Goal: Task Accomplishment & Management: Use online tool/utility

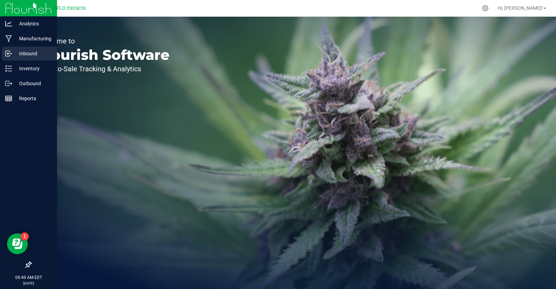
click at [30, 53] on p "Inbound" at bounding box center [33, 53] width 42 height 8
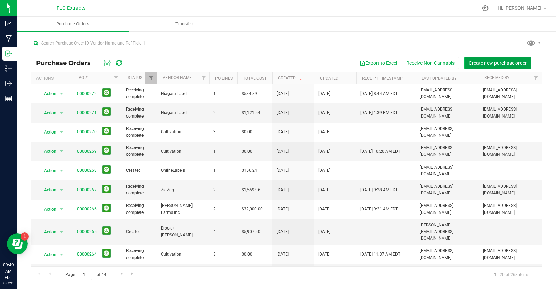
click at [475, 60] on span "Create new purchase order" at bounding box center [497, 63] width 58 height 6
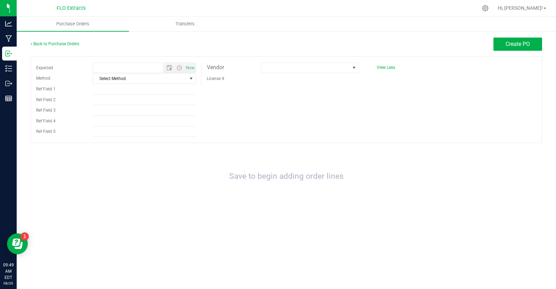
type input "[DATE] 9:49 AM"
click at [192, 77] on span "select" at bounding box center [191, 79] width 6 height 6
click at [161, 119] on li "LTL" at bounding box center [144, 121] width 102 height 10
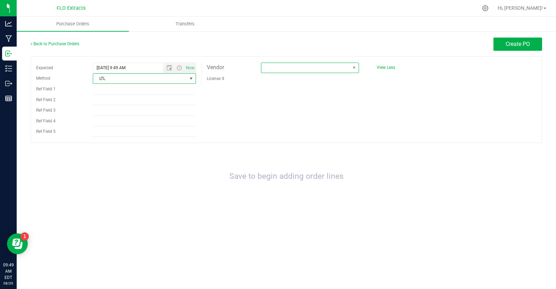
click at [287, 67] on span at bounding box center [305, 68] width 89 height 10
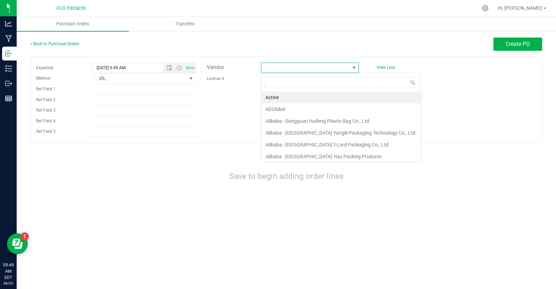
scroll to position [10, 98]
type input "melt"
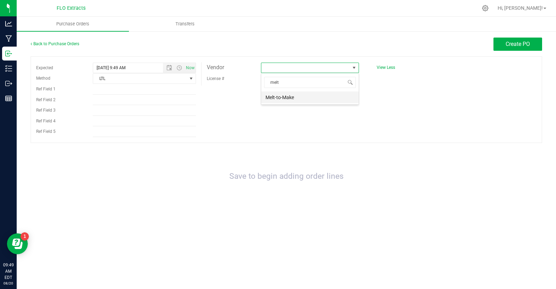
click at [286, 96] on li "Melt-to-Make" at bounding box center [309, 97] width 97 height 12
click at [509, 43] on span "Create PO" at bounding box center [517, 44] width 24 height 7
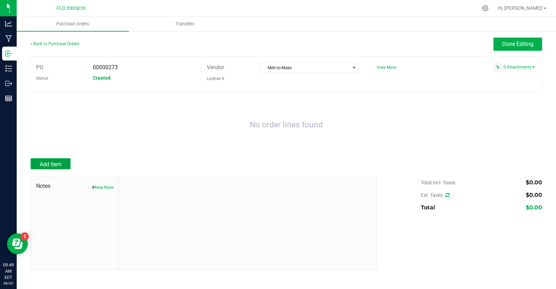
click at [50, 164] on span "Add Item" at bounding box center [51, 164] width 22 height 7
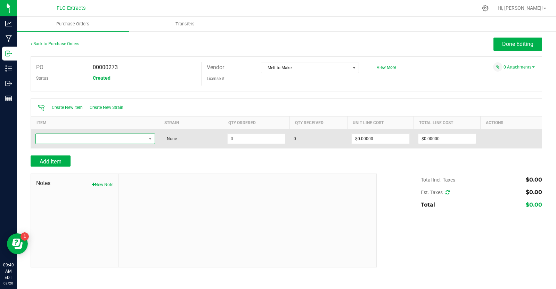
click at [105, 140] on span "NO DATA FOUND" at bounding box center [91, 139] width 110 height 10
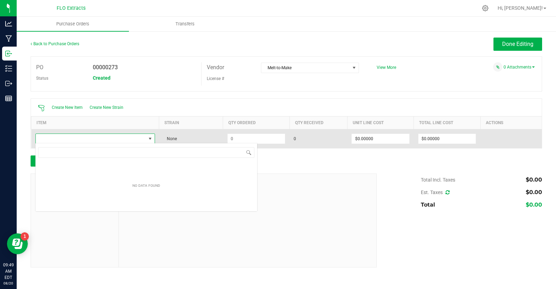
scroll to position [10, 120]
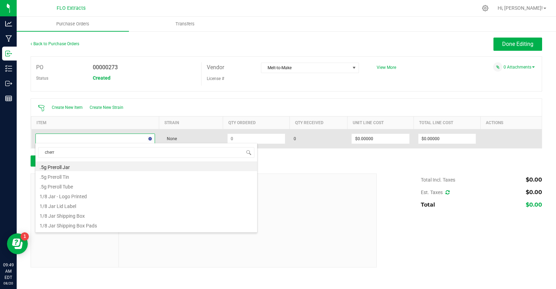
type input "cherry"
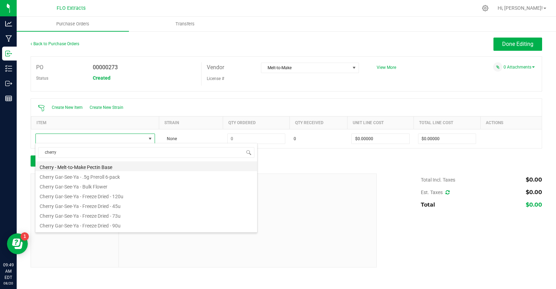
click at [93, 167] on li "Cherry - Melt-to-Make Pectin Base" at bounding box center [146, 166] width 222 height 10
type input "$0.02490"
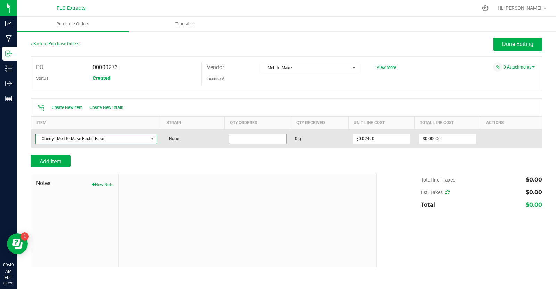
click at [258, 138] on input at bounding box center [257, 139] width 57 height 10
type input "10000.0000 g"
type input "0.0249"
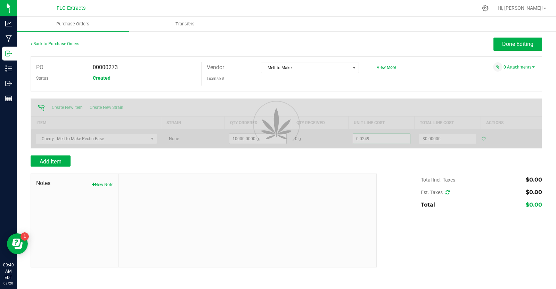
type input "$249.00000"
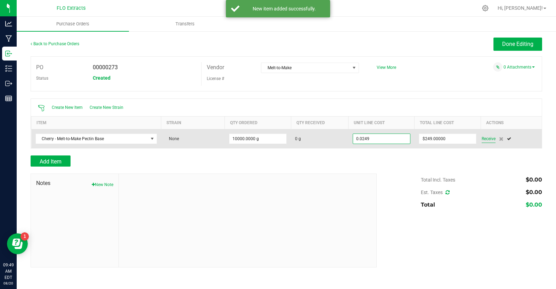
click at [488, 136] on div "Receive" at bounding box center [509, 138] width 56 height 8
type input "$0.02490"
type input "10000"
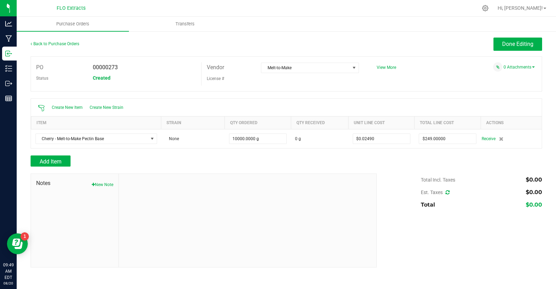
click at [488, 136] on span "Receive" at bounding box center [488, 138] width 14 height 8
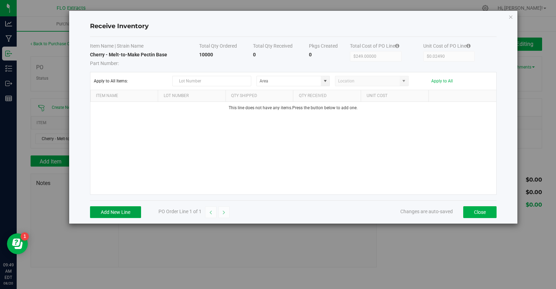
click at [106, 212] on button "Add New Line" at bounding box center [115, 212] width 51 height 12
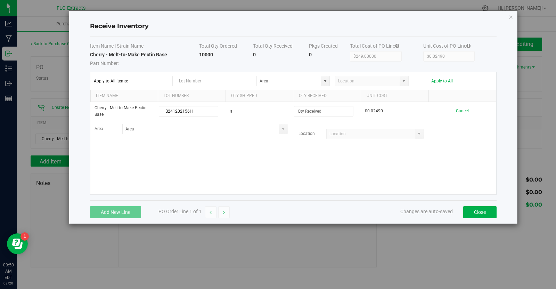
type input "B241202156H"
type input "10000.0000 g"
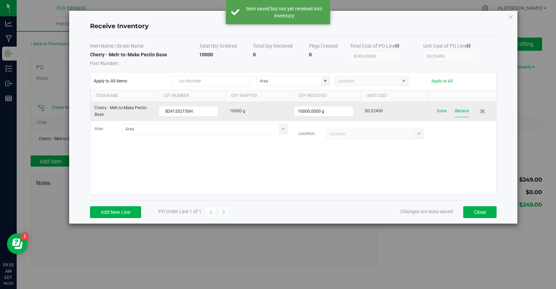
click at [459, 111] on button "Receive" at bounding box center [462, 111] width 14 height 12
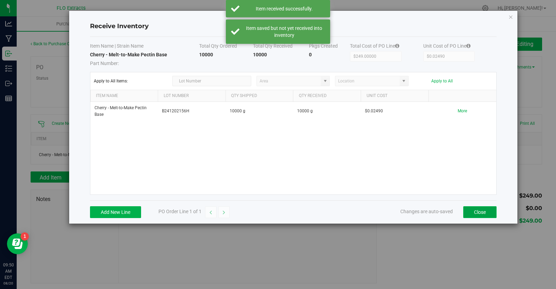
click at [475, 208] on button "Close" at bounding box center [479, 212] width 33 height 12
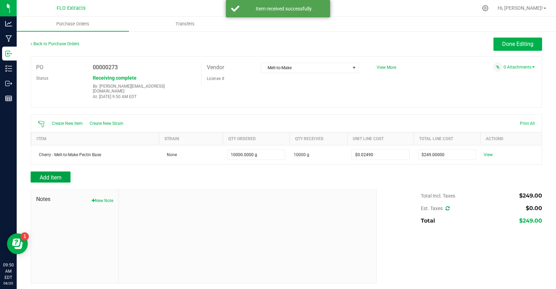
click at [63, 171] on button "Add Item" at bounding box center [51, 176] width 40 height 11
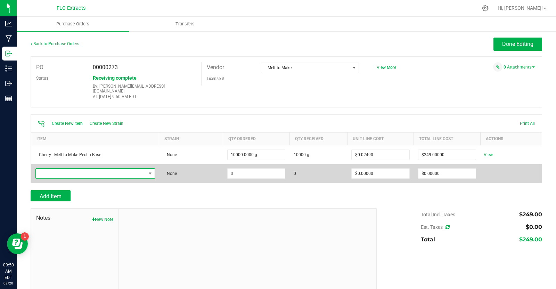
click at [67, 169] on span "NO DATA FOUND" at bounding box center [91, 173] width 110 height 10
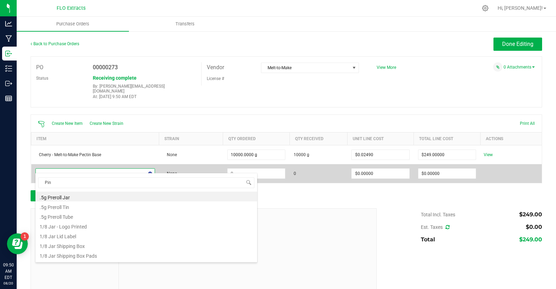
type input "Pink"
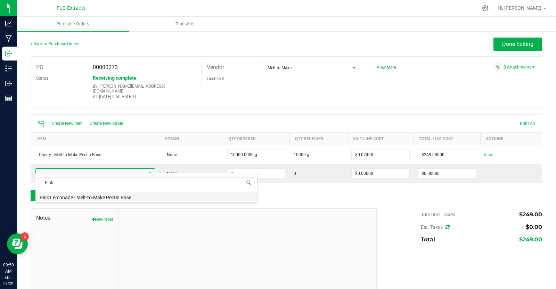
click at [64, 194] on li "Pink Lemonade - Melt-to-Make Pectin Base" at bounding box center [146, 196] width 222 height 10
type input "$0.02490"
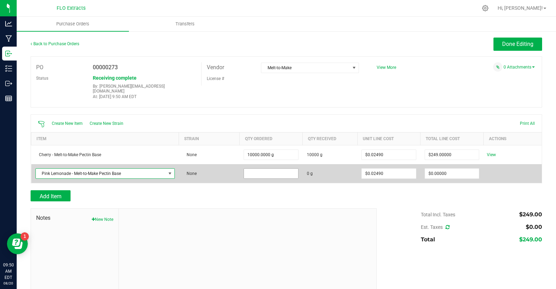
click at [273, 168] on input at bounding box center [271, 173] width 54 height 10
type input "10000.0000 g"
type input "0.0249"
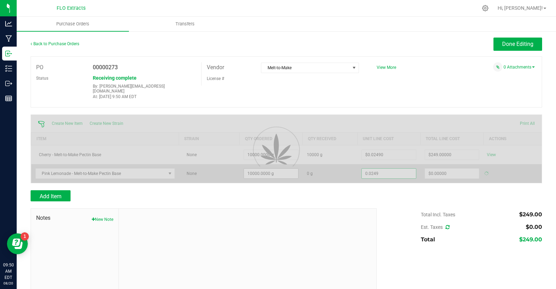
type input "$249.00000"
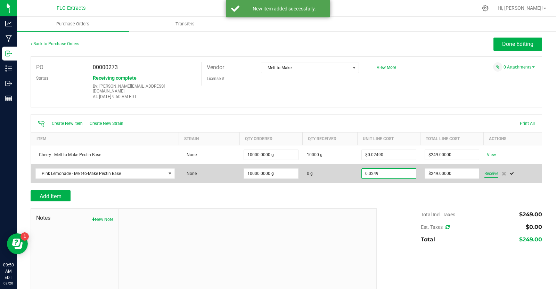
click at [488, 169] on div "Receive" at bounding box center [510, 173] width 53 height 8
type input "$0.02490"
type input "10000"
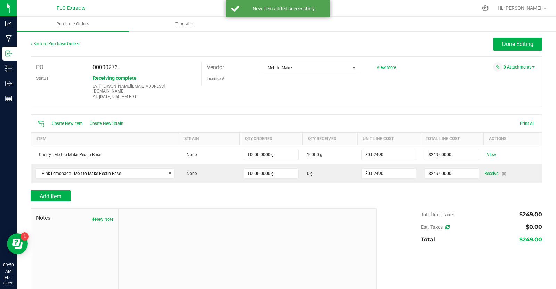
click at [488, 169] on span "Receive" at bounding box center [491, 173] width 14 height 8
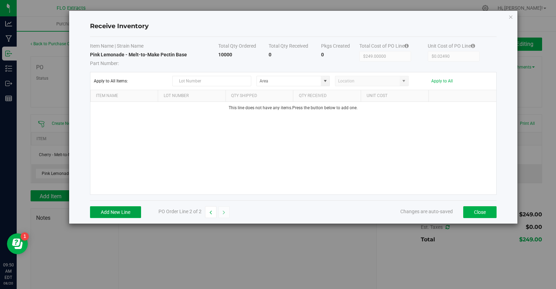
click at [126, 210] on button "Add New Line" at bounding box center [115, 212] width 51 height 12
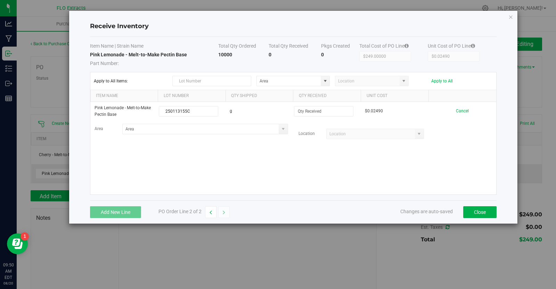
type input "250113155C"
type input "10000.0000 g"
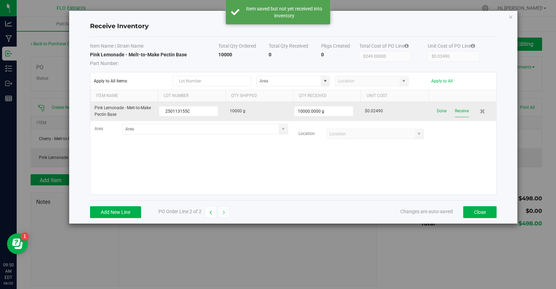
click at [461, 108] on button "Receive" at bounding box center [462, 111] width 14 height 12
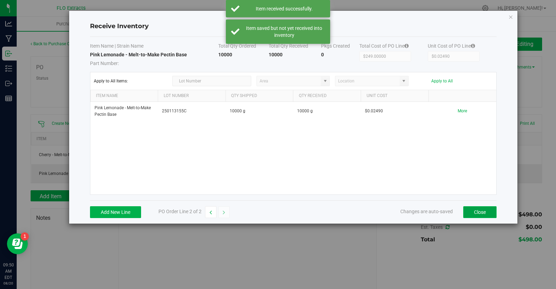
click at [473, 208] on button "Close" at bounding box center [479, 212] width 33 height 12
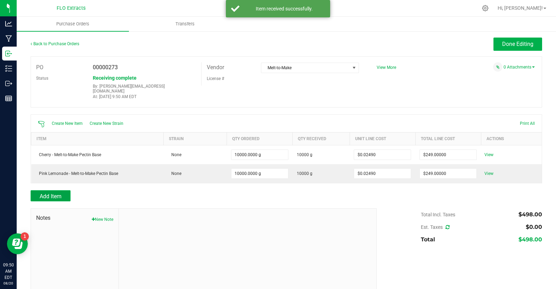
click at [58, 193] on span "Add Item" at bounding box center [51, 196] width 22 height 7
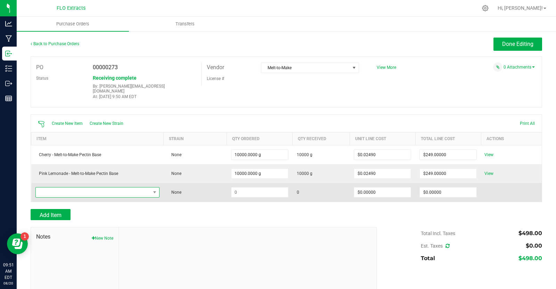
click at [69, 187] on span "NO DATA FOUND" at bounding box center [93, 192] width 115 height 10
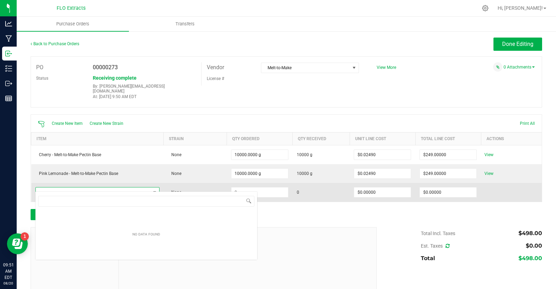
scroll to position [10, 124]
type input "o"
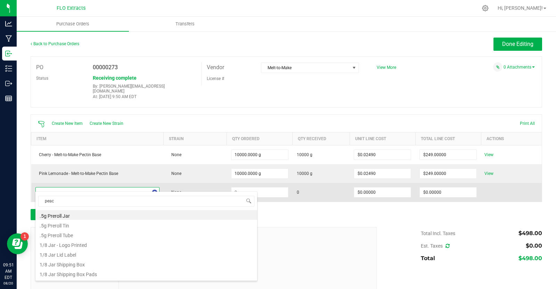
type input "peach"
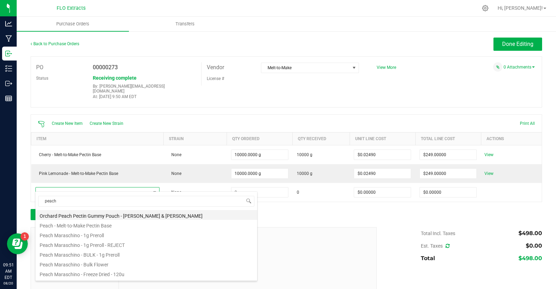
click at [65, 212] on li "Orchard Peach Pectin Gummy Pouch - [PERSON_NAME] & [PERSON_NAME]" at bounding box center [146, 215] width 222 height 10
type input "$0.59075"
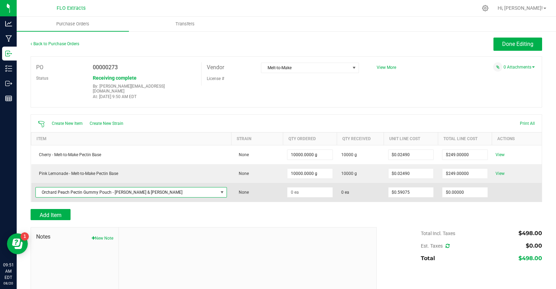
click at [183, 187] on span "Orchard Peach Pectin Gummy Pouch - [PERSON_NAME] & [PERSON_NAME]" at bounding box center [127, 192] width 182 height 10
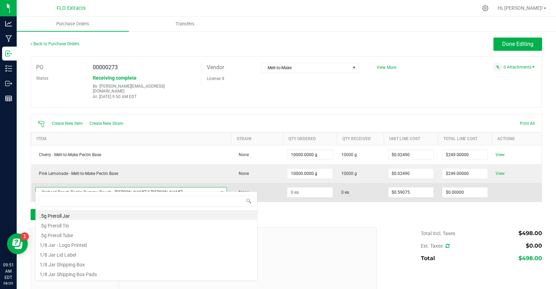
scroll to position [10, 160]
type input "peach"
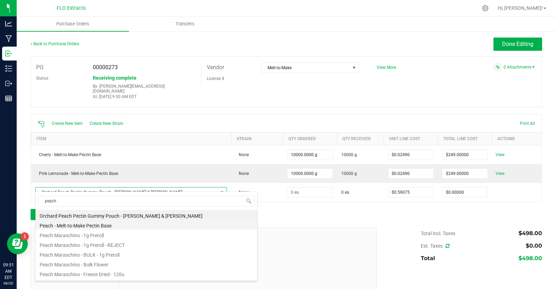
click at [122, 223] on li "Peach - Melt-to-Make Pectin Base" at bounding box center [146, 224] width 222 height 10
type input "$0.02490"
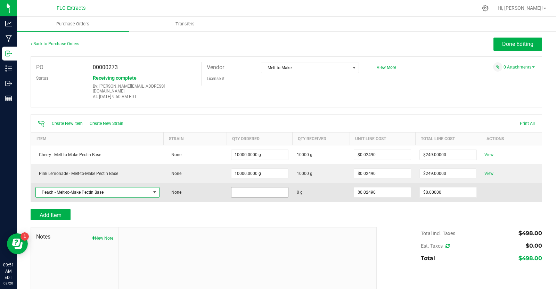
click at [272, 187] on input at bounding box center [259, 192] width 57 height 10
type input "10000.0000 g"
type input "0.0249"
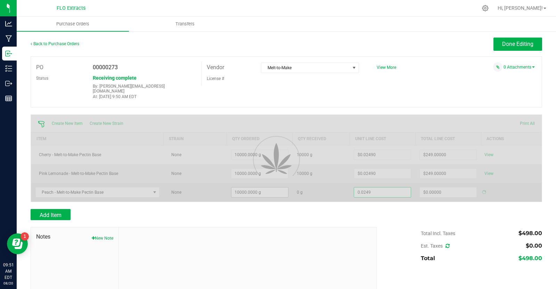
type input "$249.00000"
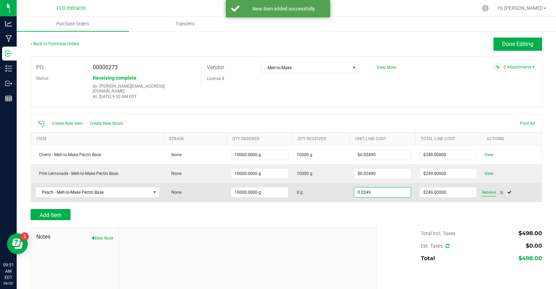
click at [485, 188] on div "Receive" at bounding box center [510, 192] width 56 height 8
type input "$0.02490"
type input "10000"
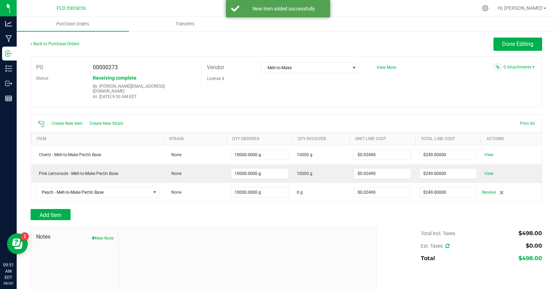
click at [485, 188] on span "Receive" at bounding box center [489, 192] width 14 height 8
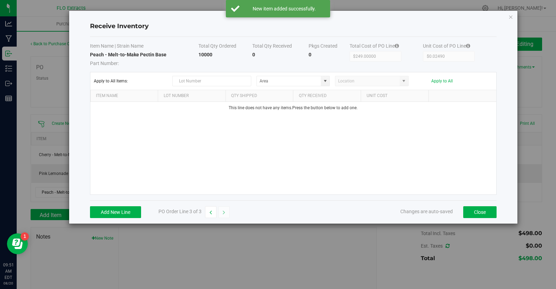
click at [114, 217] on div "Add New Line PO Order Line 3 of 3 Changes are auto-saved Close" at bounding box center [293, 211] width 406 height 23
click at [123, 212] on button "Add New Line" at bounding box center [115, 212] width 51 height 12
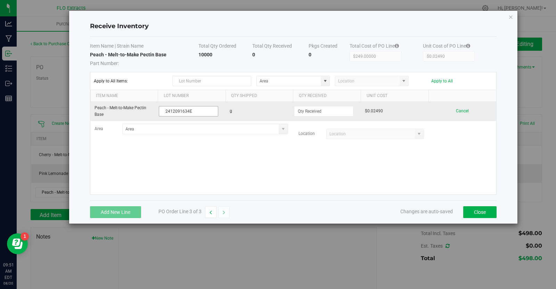
type input "2412091634E"
type input "10000.0000 g"
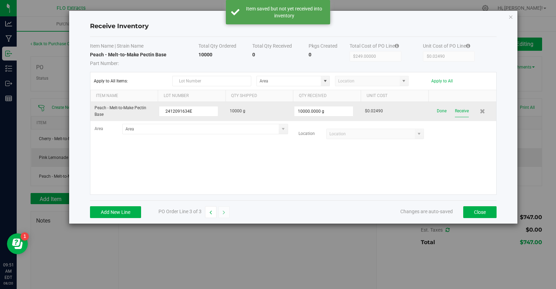
click at [462, 112] on button "Receive" at bounding box center [462, 111] width 14 height 12
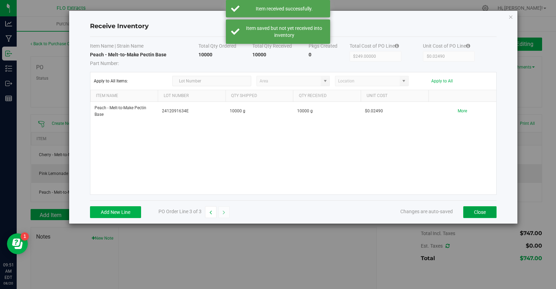
click at [480, 209] on button "Close" at bounding box center [479, 212] width 33 height 12
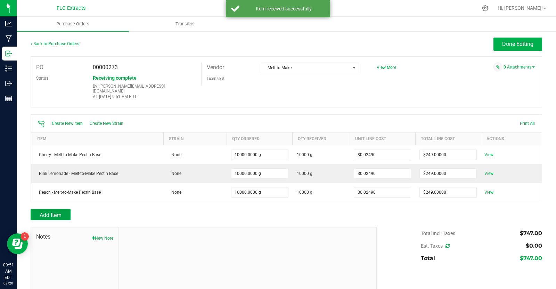
click at [50, 211] on span "Add Item" at bounding box center [51, 214] width 22 height 7
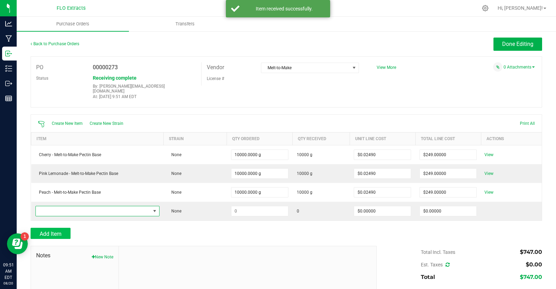
click at [50, 208] on span "NO DATA FOUND" at bounding box center [93, 211] width 115 height 10
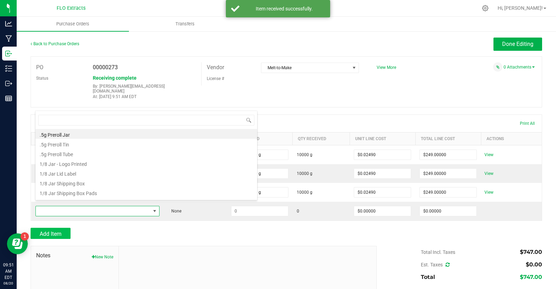
scroll to position [10, 124]
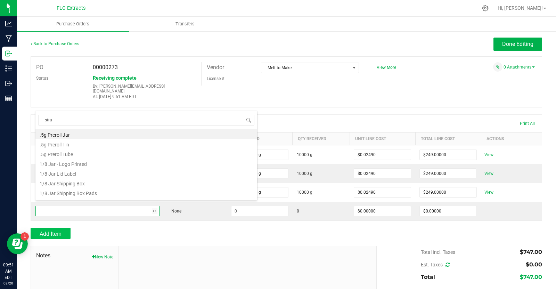
type input "straw"
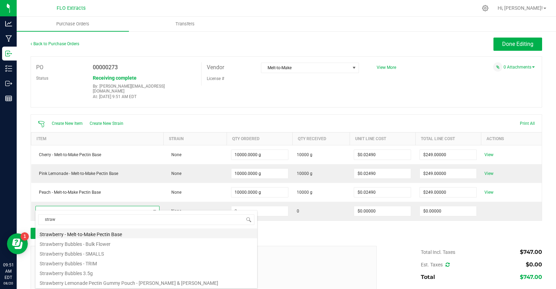
click at [87, 234] on li "Strawberry - Melt-to-Make Pectin Base" at bounding box center [146, 233] width 222 height 10
type input "$0.02490"
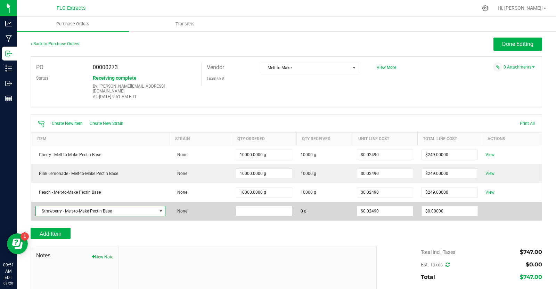
click at [261, 206] on input at bounding box center [264, 211] width 56 height 10
type input "10000.0000 g"
type input "0.0249"
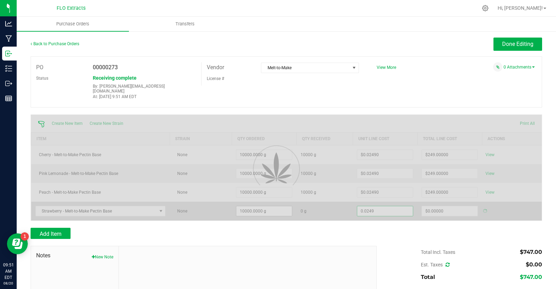
type input "$249.00000"
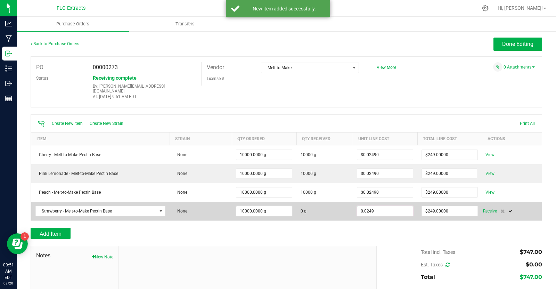
type input "$0.02490"
type input "249"
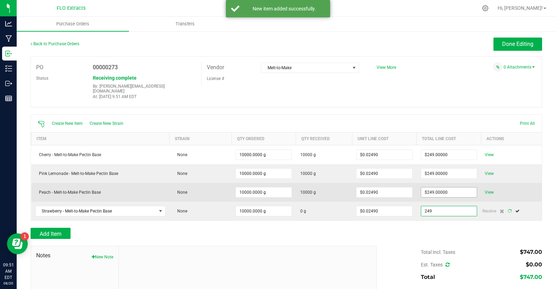
type input "10000"
type input "248.99999999999997"
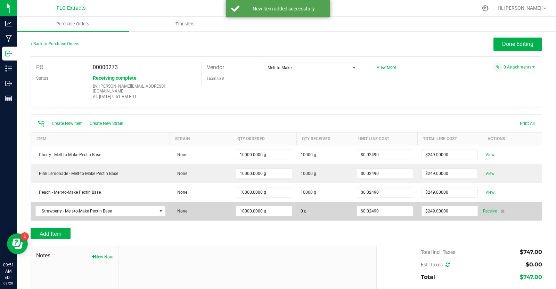
click at [483, 207] on span "Receive" at bounding box center [490, 211] width 14 height 8
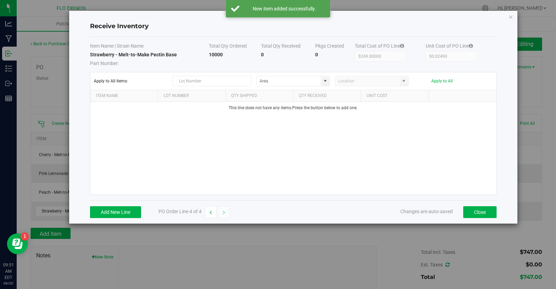
click at [127, 204] on div "Add New Line PO Order Line 4 of 4 Changes are auto-saved Close" at bounding box center [293, 211] width 406 height 23
click at [123, 208] on button "Add New Line" at bounding box center [115, 212] width 51 height 12
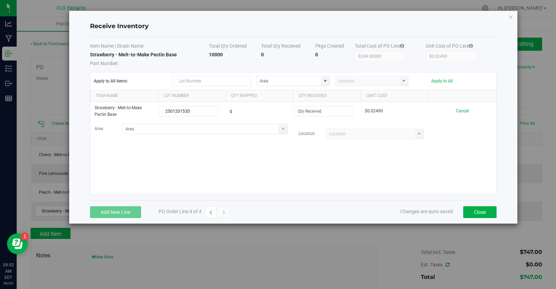
type input "250120153D"
type input "10000.0000 g"
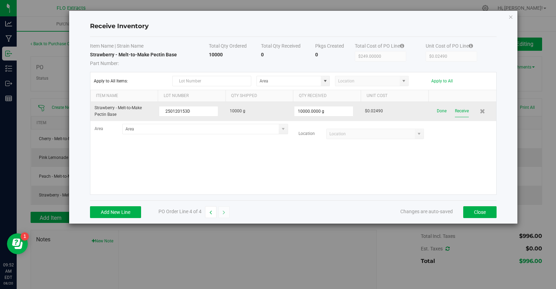
click at [463, 109] on button "Receive" at bounding box center [462, 111] width 14 height 12
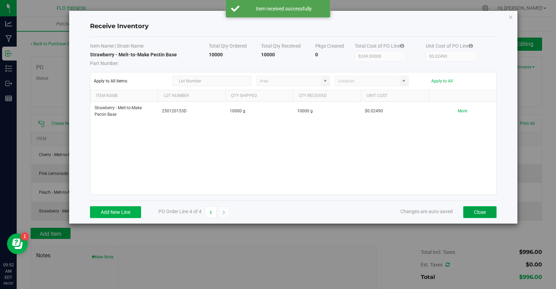
click at [472, 211] on button "Close" at bounding box center [479, 212] width 33 height 12
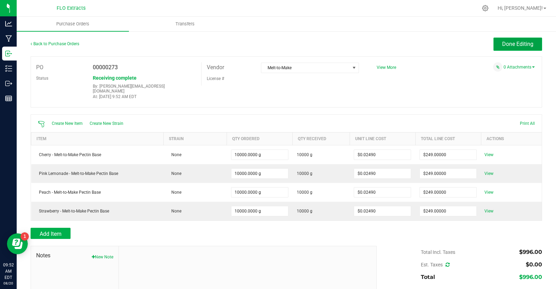
click at [514, 46] on span "Done Editing" at bounding box center [517, 44] width 31 height 7
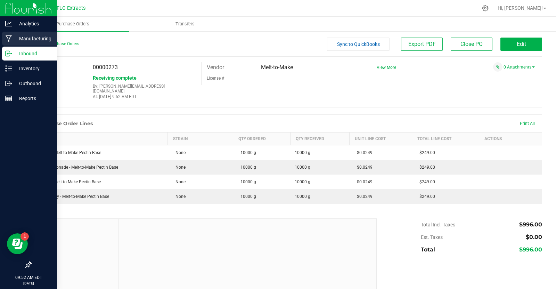
click at [44, 39] on p "Manufacturing" at bounding box center [33, 38] width 42 height 8
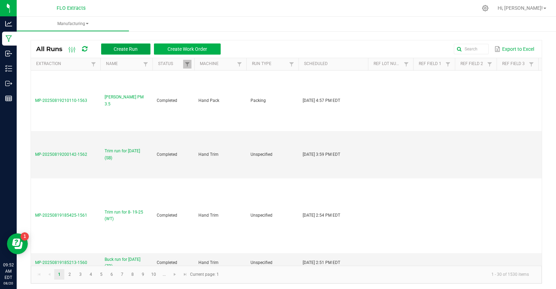
click at [130, 48] on span "Create Run" at bounding box center [126, 49] width 24 height 6
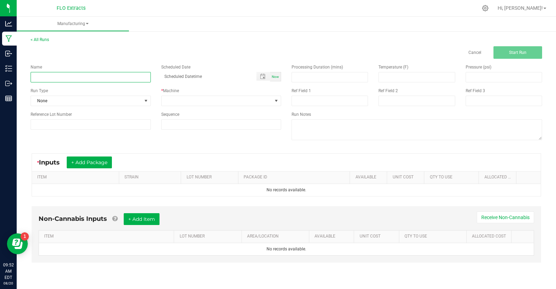
click at [114, 78] on input at bounding box center [91, 77] width 120 height 10
click at [118, 80] on input "Tart Cherry Pectin Gummy Line Trial" at bounding box center [91, 77] width 120 height 10
type input "Tart Cherry Pectin Gummy Line Trial"
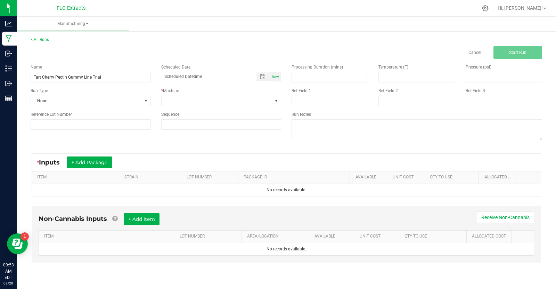
click at [275, 75] on span "Now" at bounding box center [275, 77] width 7 height 4
type input "[DATE] 9:53 AM"
click at [134, 97] on span "None" at bounding box center [86, 101] width 111 height 10
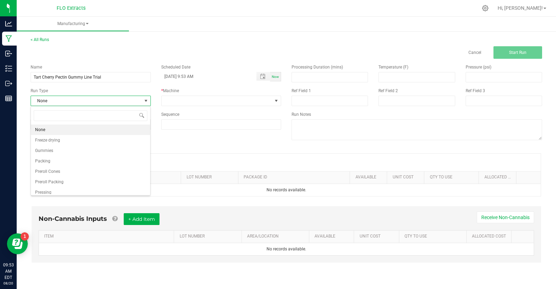
scroll to position [10, 120]
click at [97, 153] on li "Gummies" at bounding box center [90, 150] width 119 height 10
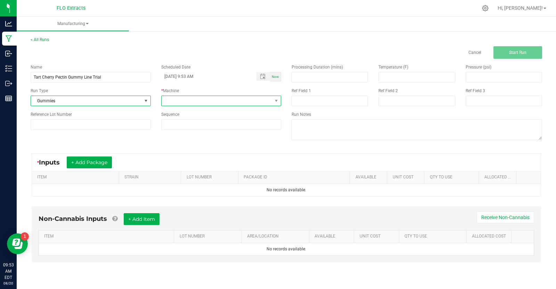
click at [222, 97] on span at bounding box center [216, 101] width 111 height 10
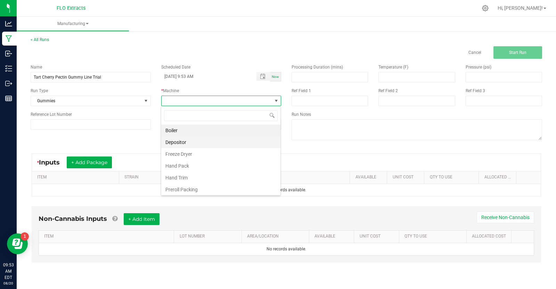
click at [200, 143] on li "Depositor" at bounding box center [220, 142] width 119 height 12
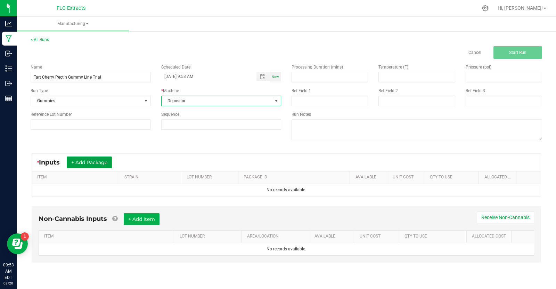
click at [92, 160] on button "+ Add Package" at bounding box center [89, 162] width 45 height 12
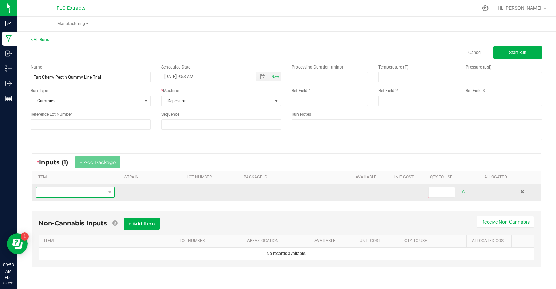
click at [76, 191] on span "NO DATA FOUND" at bounding box center [70, 192] width 69 height 10
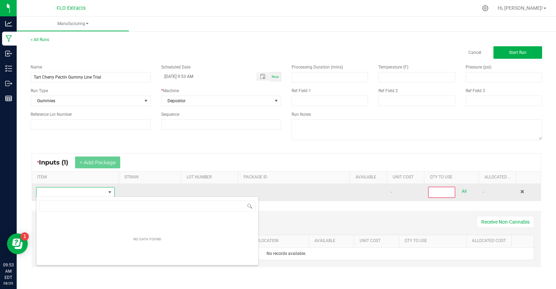
scroll to position [10, 78]
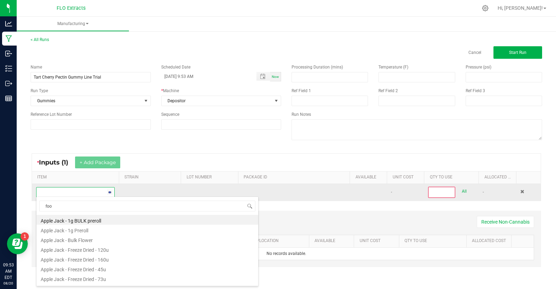
type input "food"
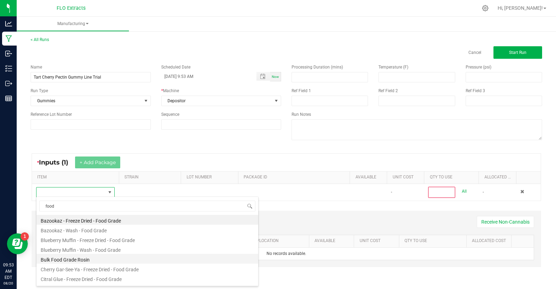
click at [64, 261] on li "Bulk Food Grade Rosin" at bounding box center [147, 258] width 222 height 10
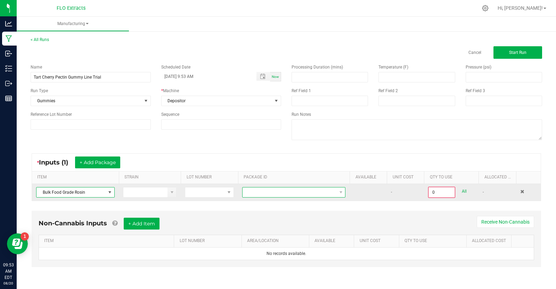
click at [252, 191] on span at bounding box center [289, 192] width 94 height 10
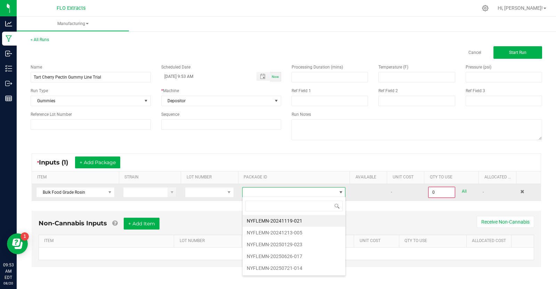
scroll to position [10, 103]
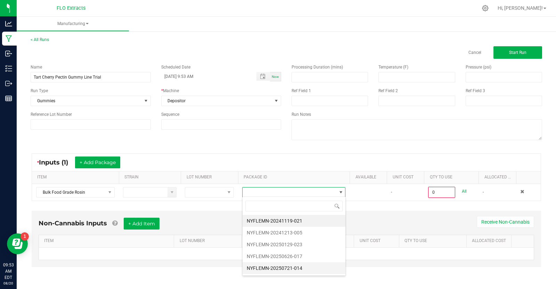
click at [297, 264] on li "NYFLEMN-20250721-014" at bounding box center [293, 268] width 103 height 12
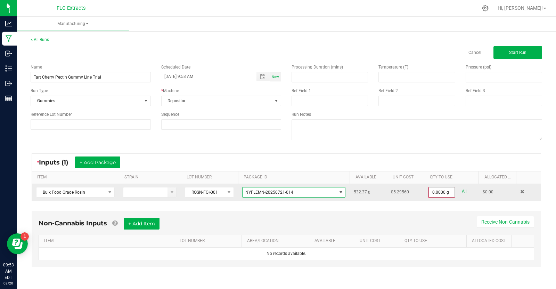
click at [452, 190] on input "0.0000 g" at bounding box center [442, 192] width 26 height 10
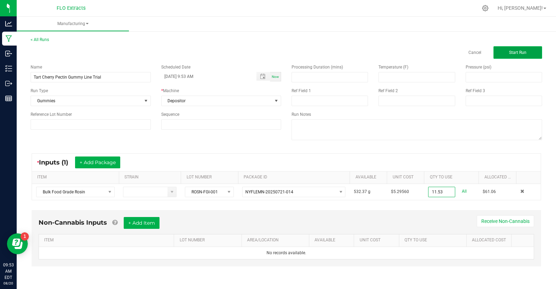
click at [509, 51] on span "Start Run" at bounding box center [517, 52] width 17 height 5
type input "11.5300 g"
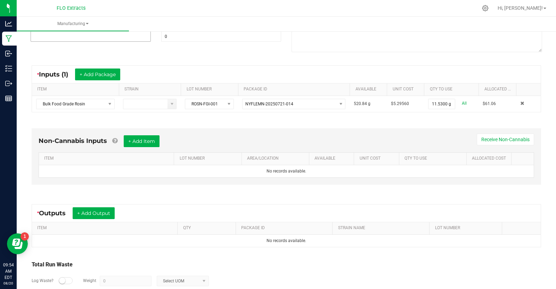
scroll to position [97, 0]
click at [146, 140] on button "+ Add Item" at bounding box center [142, 141] width 36 height 12
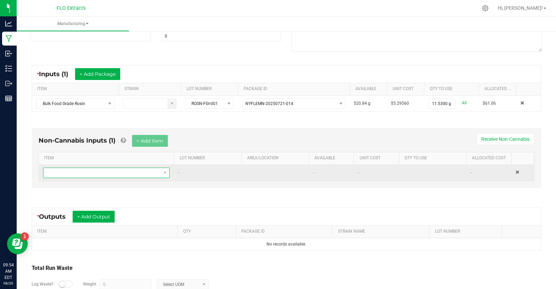
click at [114, 169] on span "NO DATA FOUND" at bounding box center [101, 173] width 117 height 10
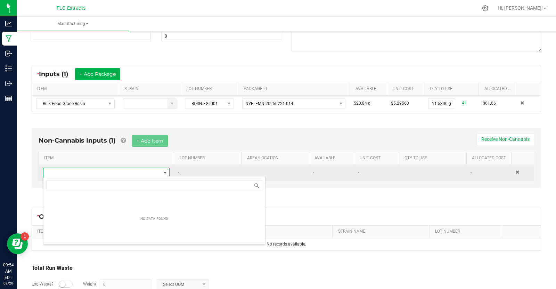
scroll to position [10, 127]
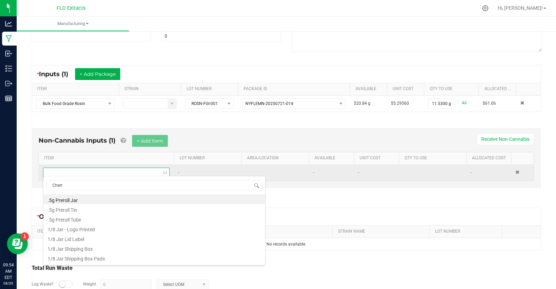
type input "Cherry"
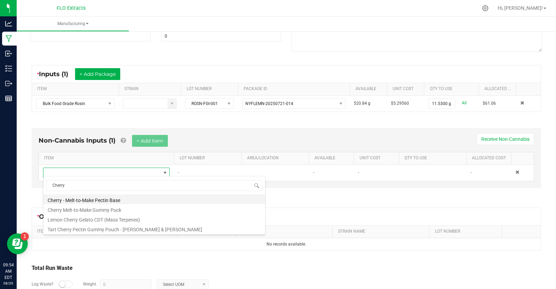
click at [101, 198] on li "Cherry - Melt-to-Make Pectin Base" at bounding box center [154, 199] width 222 height 10
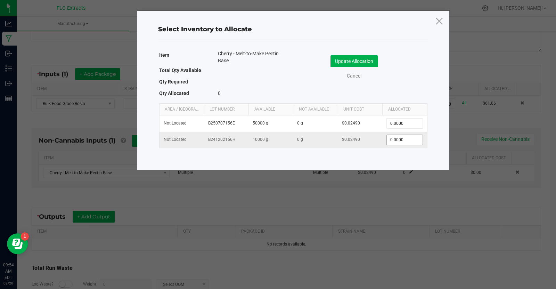
click at [417, 140] on input "0.0000" at bounding box center [403, 140] width 35 height 10
type input "3000"
click at [349, 61] on button "Update Allocation" at bounding box center [353, 61] width 47 height 12
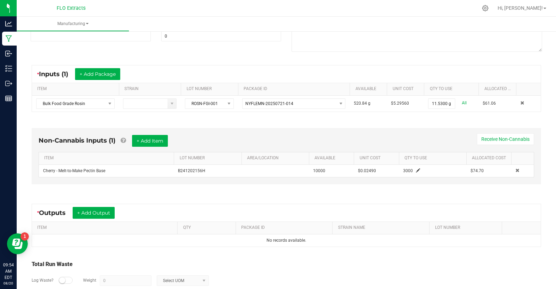
scroll to position [0, 0]
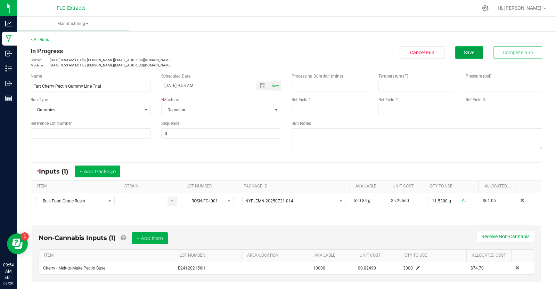
click at [471, 55] on button "Save" at bounding box center [469, 52] width 28 height 13
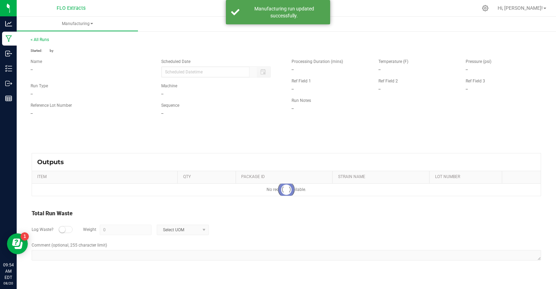
type input "[DATE] 9:53 AM"
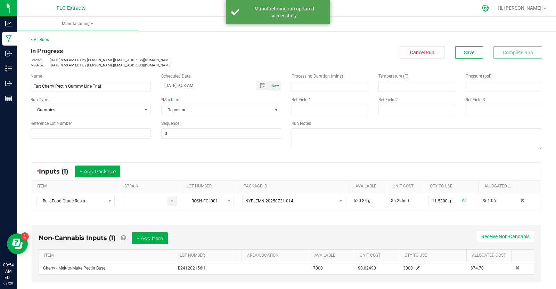
click at [489, 7] on icon at bounding box center [484, 8] width 7 height 7
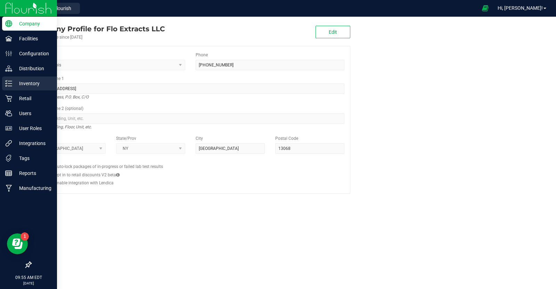
click at [39, 84] on p "Inventory" at bounding box center [33, 83] width 42 height 8
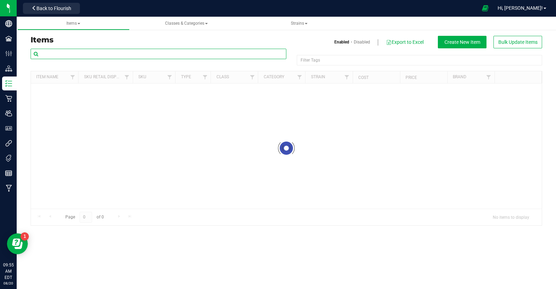
click at [85, 54] on input "text" at bounding box center [159, 54] width 256 height 10
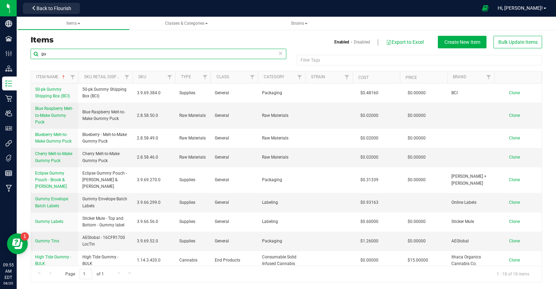
type input "g"
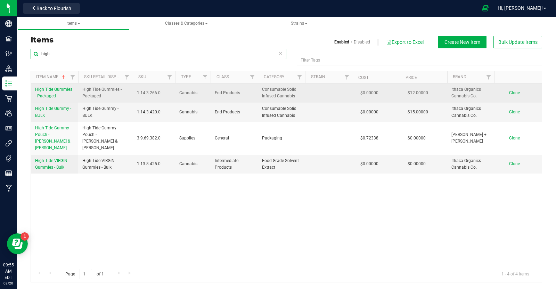
type input "high"
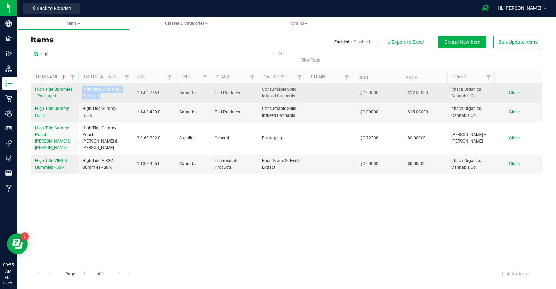
drag, startPoint x: 82, startPoint y: 88, endPoint x: 109, endPoint y: 94, distance: 27.6
click at [109, 94] on span "High Tide Gummies - Packaged" at bounding box center [105, 92] width 46 height 13
copy span "High Tide Gummies - Packaged"
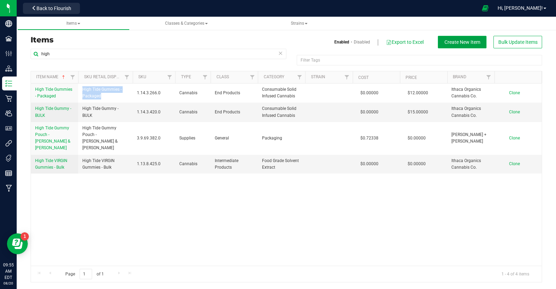
click at [449, 41] on span "Create New Item" at bounding box center [462, 42] width 36 height 6
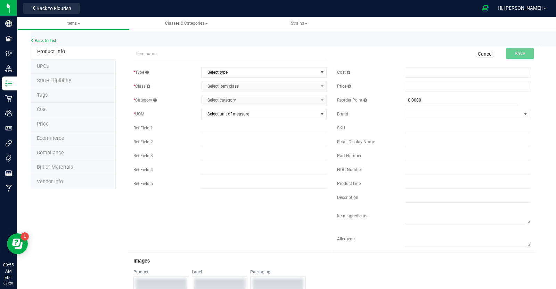
click at [482, 51] on link "Cancel" at bounding box center [484, 53] width 15 height 7
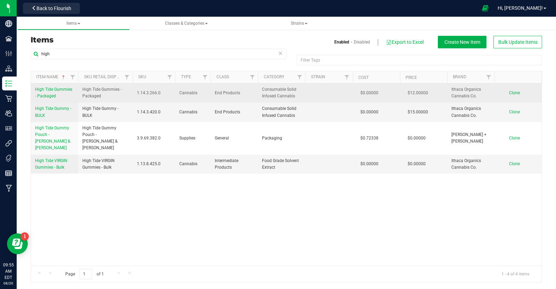
click at [514, 91] on span "Clone" at bounding box center [514, 92] width 11 height 5
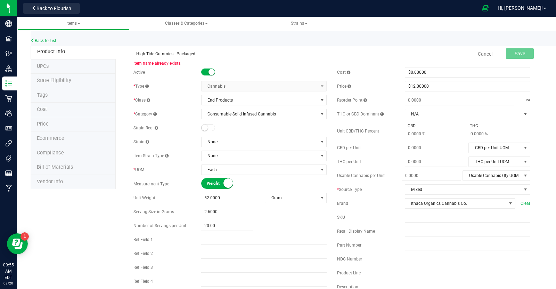
drag, startPoint x: 135, startPoint y: 53, endPoint x: 153, endPoint y: 55, distance: 18.1
click at [153, 55] on input "High Tide Gummies - Packaged" at bounding box center [229, 54] width 193 height 10
type input "Tart Cherry Pectin Gummies - Packaged"
click at [235, 196] on input "52.0000" at bounding box center [227, 198] width 52 height 10
click at [235, 196] on input "52" at bounding box center [227, 198] width 52 height 10
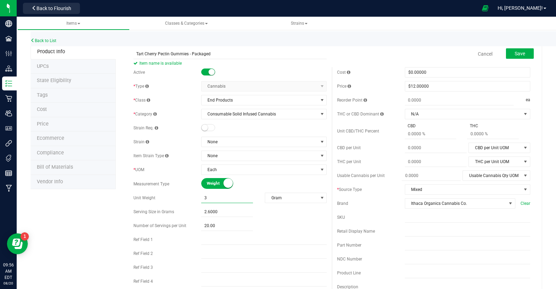
type input "39"
type input "39.0000"
click at [227, 208] on input "2.6000" at bounding box center [227, 212] width 52 height 10
click at [227, 208] on input "2.6" at bounding box center [227, 212] width 52 height 10
type input "3.9"
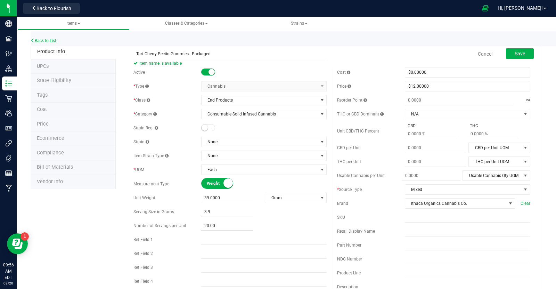
click at [224, 222] on input "20.00" at bounding box center [227, 226] width 52 height 10
type input "3.9000"
click at [0, 0] on input "20" at bounding box center [0, 0] width 0 height 0
type input "10"
type input "10.00"
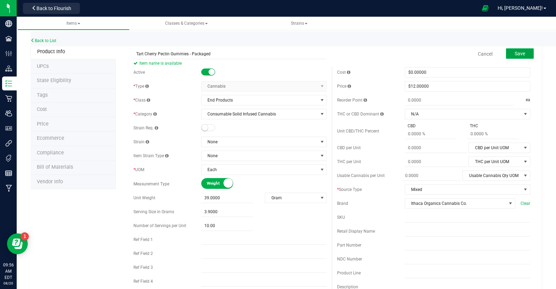
click at [518, 54] on span "Save" at bounding box center [519, 54] width 10 height 6
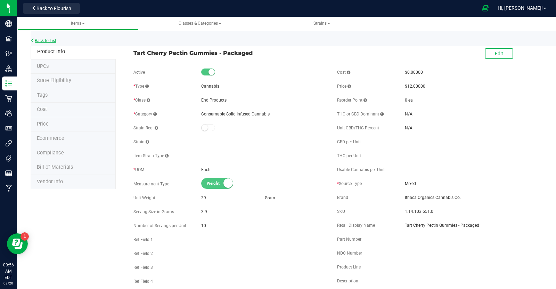
click at [45, 40] on link "Back to List" at bounding box center [44, 40] width 26 height 5
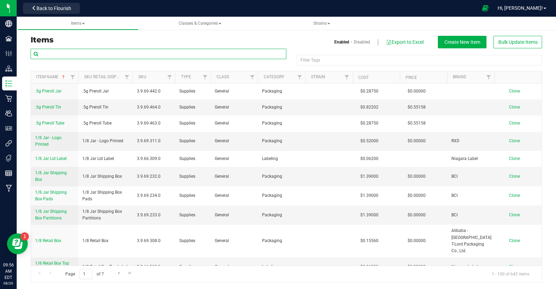
click at [110, 52] on input "text" at bounding box center [159, 54] width 256 height 10
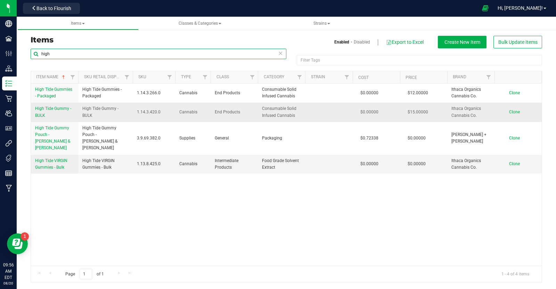
type input "high"
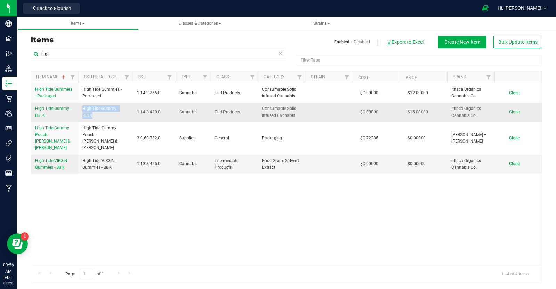
drag, startPoint x: 82, startPoint y: 108, endPoint x: 102, endPoint y: 115, distance: 21.1
click at [102, 115] on span "High Tide Gummy - BULK" at bounding box center [105, 111] width 46 height 13
copy span "High Tide Gummy - BULK"
click at [515, 112] on span "Clone" at bounding box center [514, 111] width 11 height 5
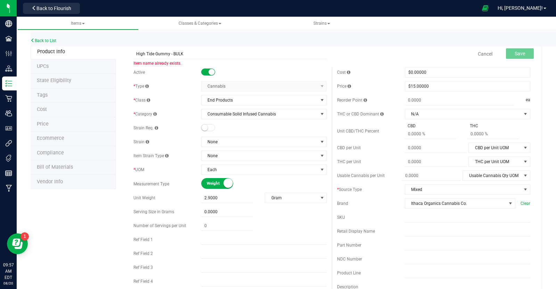
drag, startPoint x: 153, startPoint y: 55, endPoint x: 129, endPoint y: 56, distance: 24.0
click at [129, 56] on div "High Tide Gummy - BULK Item name already exists. Cancel Save" at bounding box center [331, 53] width 407 height 17
type input "Tart Cherry Pectin Gummy - BULK"
click at [232, 198] on input "2.9000" at bounding box center [227, 198] width 52 height 10
click at [232, 198] on input "2.9" at bounding box center [227, 198] width 52 height 10
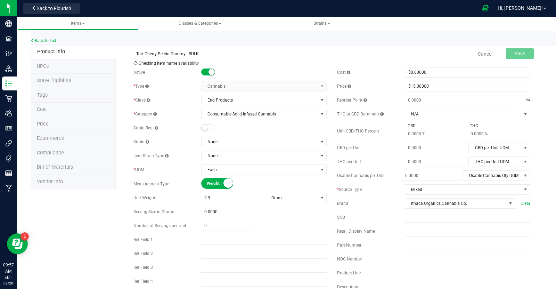
click at [232, 198] on input "2.9" at bounding box center [227, 198] width 52 height 10
type input "3.9"
type input "3.9000"
click at [448, 85] on input "$15.00000" at bounding box center [467, 86] width 125 height 10
click at [0, 0] on input "15" at bounding box center [0, 0] width 0 height 0
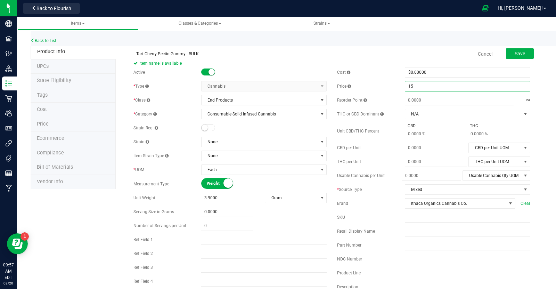
type input "0"
type input "$0.00000"
click at [434, 161] on input "text" at bounding box center [436, 162] width 62 height 10
type input "0.0000"
click at [0, 0] on input "text" at bounding box center [0, 0] width 0 height 0
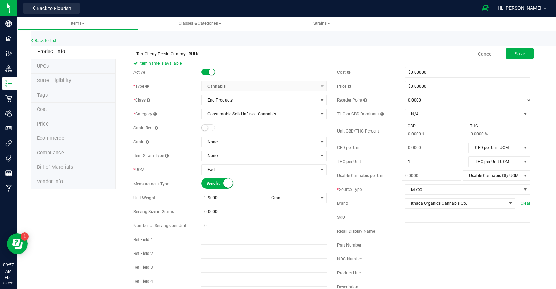
type input "10"
click at [488, 162] on span "THC per Unit UOM" at bounding box center [494, 162] width 52 height 10
type input "10.0000"
click at [522, 107] on div "Cost $0.00000 0 Price $0.00000 0 Reorder Point 0.0000 0 ea THC or CBD Dominant …" at bounding box center [433, 204] width 203 height 274
click at [522, 57] on button "Save" at bounding box center [520, 53] width 28 height 10
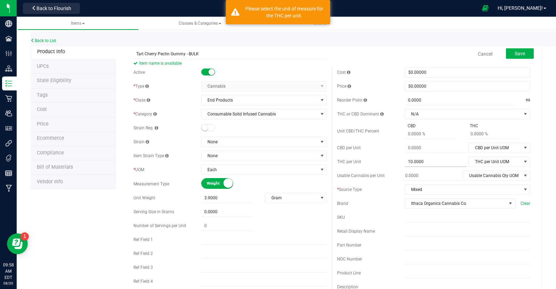
click at [432, 159] on input "10.0000" at bounding box center [436, 162] width 62 height 10
click at [432, 159] on input "10" at bounding box center [436, 162] width 62 height 10
click at [435, 145] on input "text" at bounding box center [436, 148] width 62 height 10
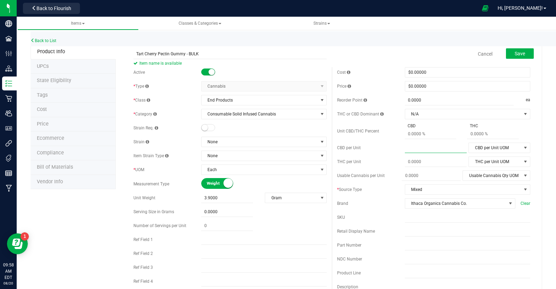
click at [516, 58] on div "Save" at bounding box center [514, 54] width 38 height 14
click at [520, 55] on span "Save" at bounding box center [519, 54] width 10 height 6
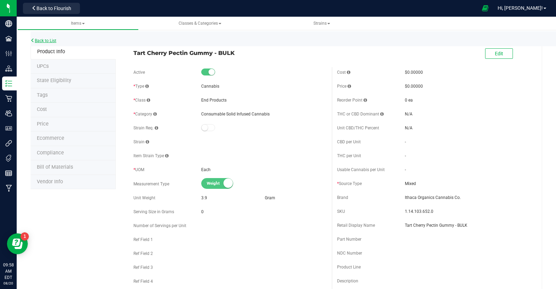
click at [46, 39] on link "Back to List" at bounding box center [44, 40] width 26 height 5
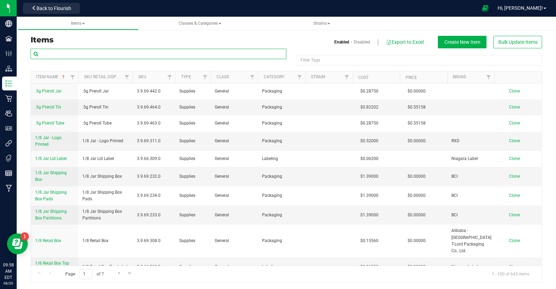
click at [61, 55] on input "text" at bounding box center [159, 54] width 256 height 10
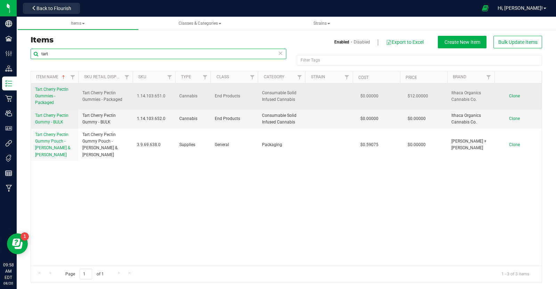
type input "tart"
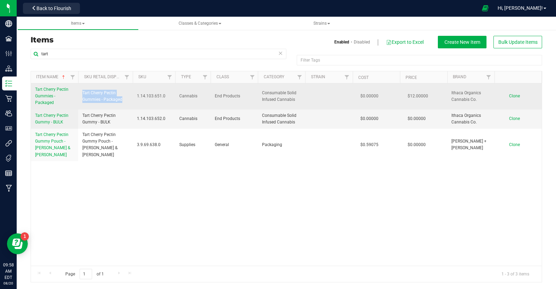
drag, startPoint x: 82, startPoint y: 91, endPoint x: 130, endPoint y: 105, distance: 49.6
click at [130, 105] on td "Tart Cherry Pectin Gummies - Packaged" at bounding box center [105, 96] width 55 height 26
copy span "Tart Cherry Pectin Gummies - Packaged"
click at [515, 94] on span "Clone" at bounding box center [514, 95] width 11 height 5
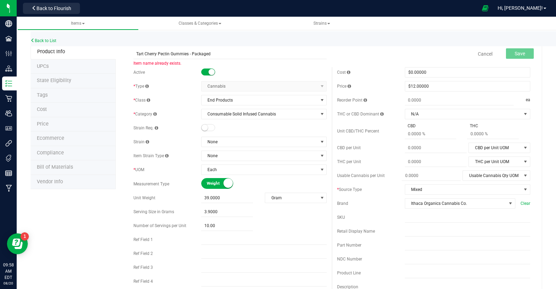
drag, startPoint x: 157, startPoint y: 55, endPoint x: 116, endPoint y: 58, distance: 40.7
type input "Watermelon Sugar Pectin Gummies - Packaged"
click at [515, 53] on span "Save" at bounding box center [519, 54] width 10 height 6
drag, startPoint x: 157, startPoint y: 53, endPoint x: 131, endPoint y: 55, distance: 25.8
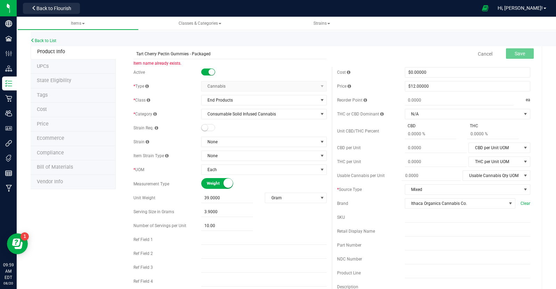
click at [131, 55] on div "Tart Cherry Pectin Gummies - Packaged Item name already exists. Cancel Save" at bounding box center [331, 53] width 407 height 17
type input "Watermelon Sugar Pectin Gummies - Packaged"
click at [484, 51] on link "Cancel" at bounding box center [484, 53] width 15 height 7
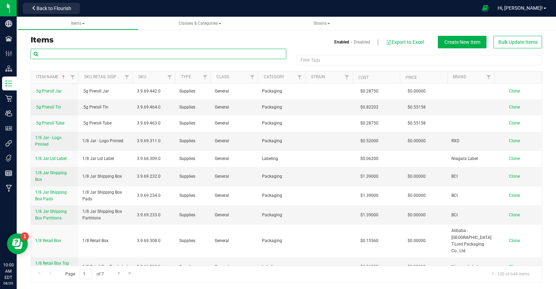
click at [148, 53] on input "text" at bounding box center [159, 54] width 256 height 10
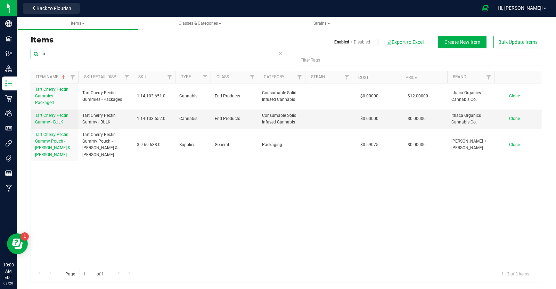
type input "t"
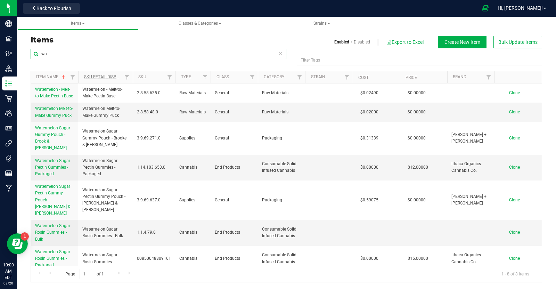
type input "w"
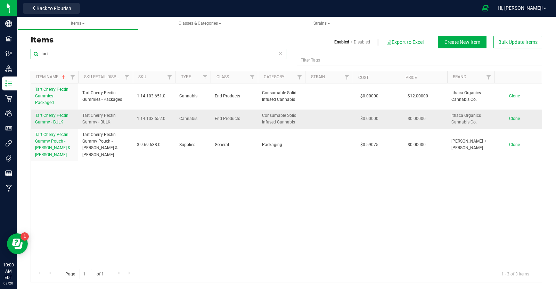
type input "tart"
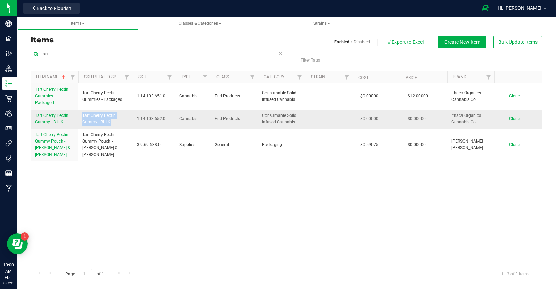
drag, startPoint x: 82, startPoint y: 113, endPoint x: 125, endPoint y: 124, distance: 44.1
click at [125, 124] on span "Tart Cherry Pectin Gummy - BULK" at bounding box center [105, 118] width 46 height 13
copy span "Tart Cherry Pectin Gummy - BULK"
click at [125, 124] on span "Tart Cherry Pectin Gummy - BULK" at bounding box center [105, 118] width 46 height 13
drag, startPoint x: 83, startPoint y: 114, endPoint x: 115, endPoint y: 120, distance: 32.4
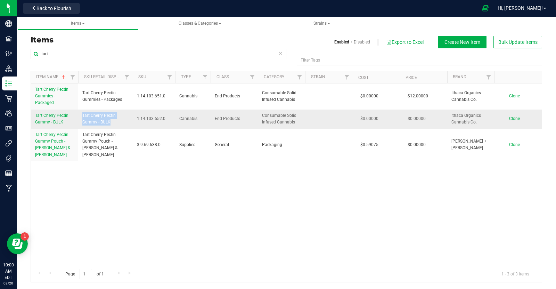
click at [115, 120] on span "Tart Cherry Pectin Gummy - BULK" at bounding box center [105, 118] width 46 height 13
copy span "Tart Cherry Pectin Gummy - BULK"
click at [512, 117] on span "Clone" at bounding box center [514, 118] width 11 height 5
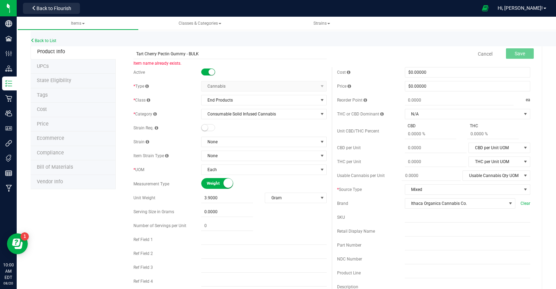
drag, startPoint x: 157, startPoint y: 52, endPoint x: 127, endPoint y: 55, distance: 29.9
type input "Watermelon Sugar Pectin Gummy - BULK"
click at [525, 53] on button "Save" at bounding box center [520, 53] width 28 height 10
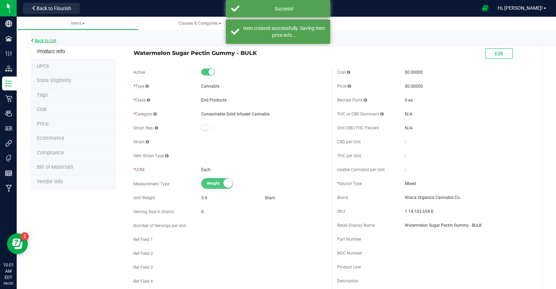
click at [52, 39] on link "Back to List" at bounding box center [44, 40] width 26 height 5
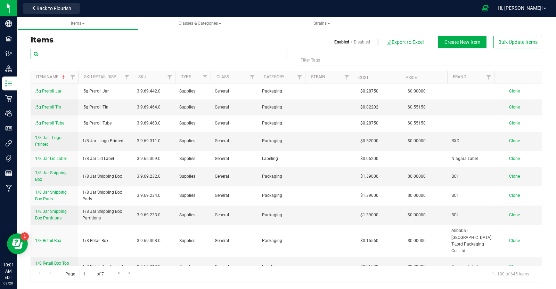
click at [109, 55] on input "text" at bounding box center [159, 54] width 256 height 10
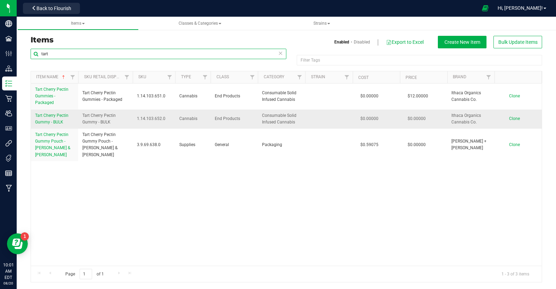
type input "tart"
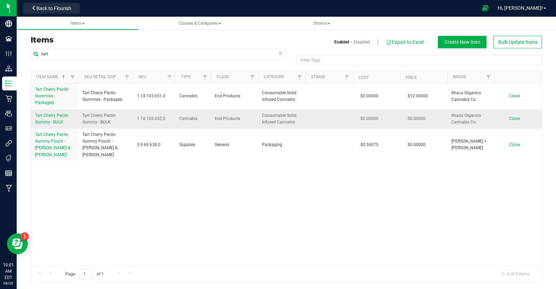
click at [82, 114] on span "Tart Cherry Pectin Gummy - BULK" at bounding box center [105, 118] width 46 height 13
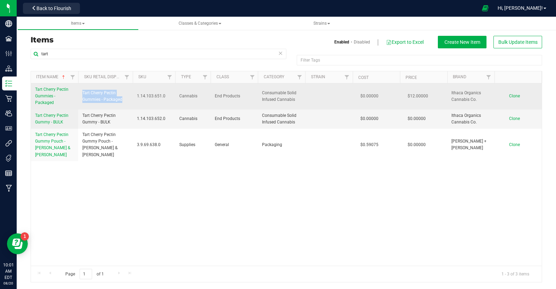
drag, startPoint x: 82, startPoint y: 92, endPoint x: 125, endPoint y: 98, distance: 43.2
click at [125, 98] on span "Tart Cherry Pectin Gummies - Packaged" at bounding box center [105, 96] width 46 height 13
copy span "Tart Cherry Pectin Gummies - Packaged"
click at [513, 96] on span "Clone" at bounding box center [514, 95] width 11 height 5
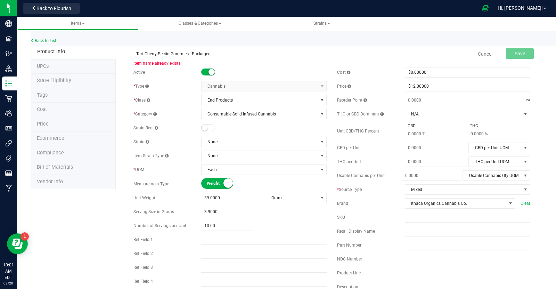
drag, startPoint x: 157, startPoint y: 55, endPoint x: 129, endPoint y: 54, distance: 27.8
click at [129, 54] on div "Tart Cherry Pectin Gummies - Packaged Item name already exists. Cancel Save" at bounding box center [331, 53] width 407 height 17
type input "Strawberry Lemonade Pectin Gummies - Packaged"
click at [519, 55] on span "Save" at bounding box center [519, 54] width 10 height 6
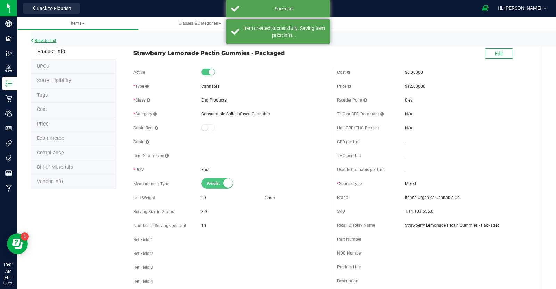
click at [55, 40] on link "Back to List" at bounding box center [44, 40] width 26 height 5
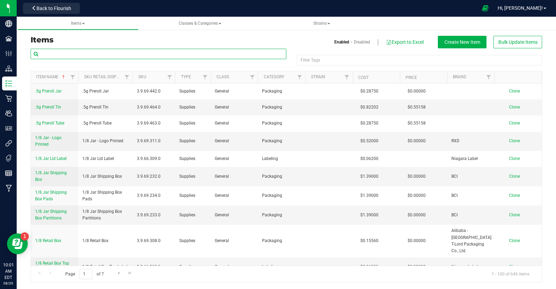
click at [63, 51] on input "text" at bounding box center [159, 54] width 256 height 10
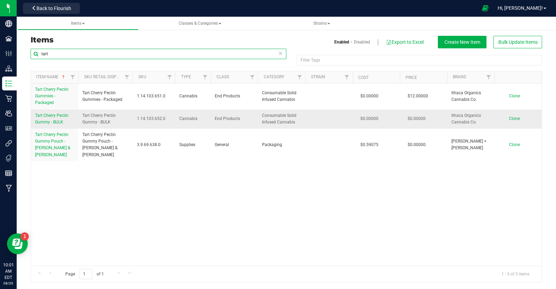
type input "tart"
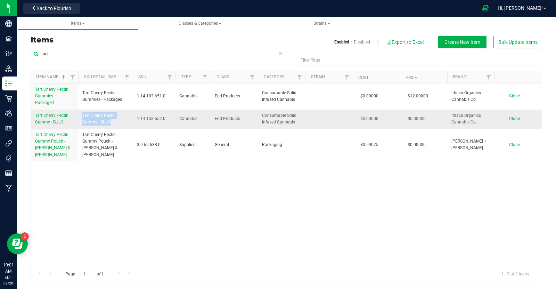
drag, startPoint x: 82, startPoint y: 114, endPoint x: 116, endPoint y: 123, distance: 34.9
click at [116, 123] on span "Tart Cherry Pectin Gummy - BULK" at bounding box center [105, 118] width 46 height 13
copy span "Tart Cherry Pectin Gummy - BULK"
click at [516, 120] on span "Clone" at bounding box center [514, 118] width 11 height 5
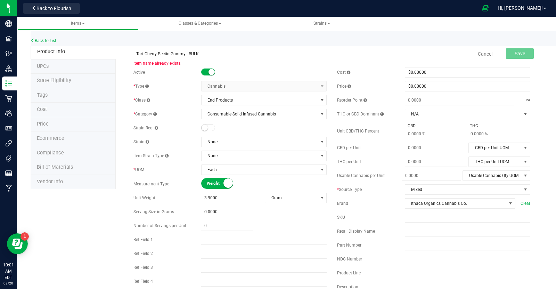
drag, startPoint x: 157, startPoint y: 55, endPoint x: 129, endPoint y: 53, distance: 27.8
click at [129, 53] on div "Tart Cherry Pectin Gummy - BULK Item name already exists." at bounding box center [229, 49] width 203 height 8
type input "Strawberry Lemonade Pectin Gummy - BULK"
click at [514, 53] on span "Save" at bounding box center [519, 54] width 10 height 6
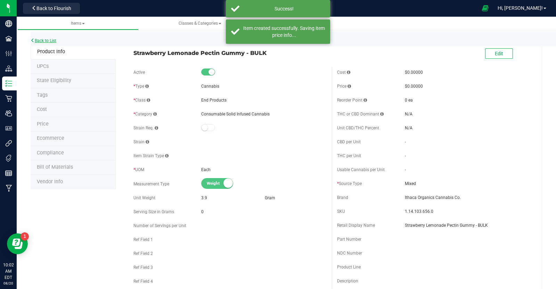
click at [43, 41] on link "Back to List" at bounding box center [44, 40] width 26 height 5
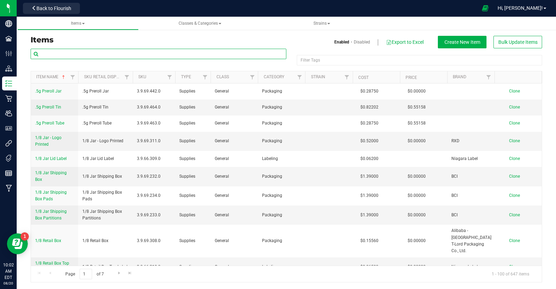
click at [78, 55] on input "text" at bounding box center [159, 54] width 256 height 10
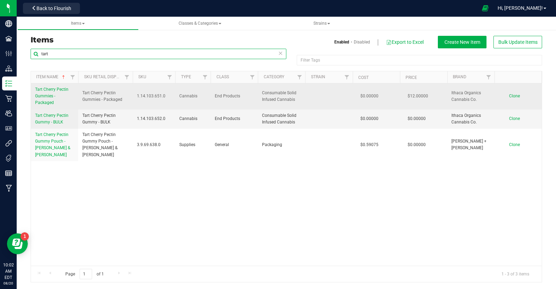
type input "tart"
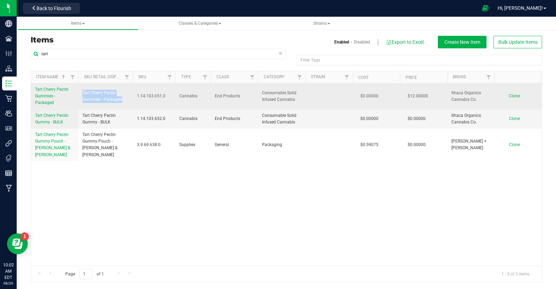
drag, startPoint x: 82, startPoint y: 92, endPoint x: 124, endPoint y: 100, distance: 42.8
click at [124, 100] on span "Tart Cherry Pectin Gummies - Packaged" at bounding box center [105, 96] width 46 height 13
copy span "Tart Cherry Pectin Gummies - Packaged"
click at [511, 94] on span "Clone" at bounding box center [514, 95] width 11 height 5
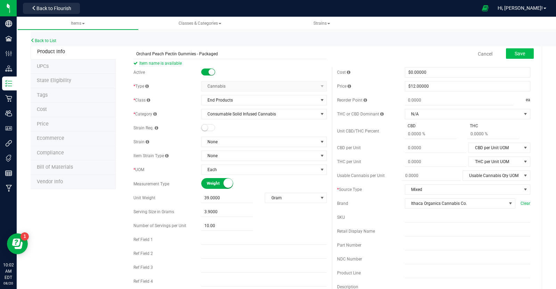
type input "Orchard Peach Pectin Gummies - Packaged"
click at [518, 50] on button "Save" at bounding box center [520, 53] width 28 height 10
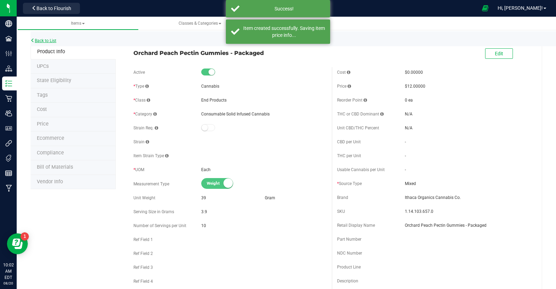
click at [49, 41] on link "Back to List" at bounding box center [44, 40] width 26 height 5
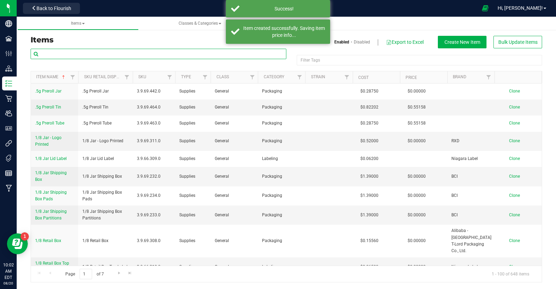
click at [58, 52] on input "text" at bounding box center [159, 54] width 256 height 10
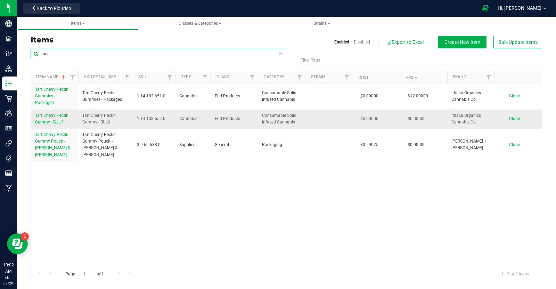
type input "tart"
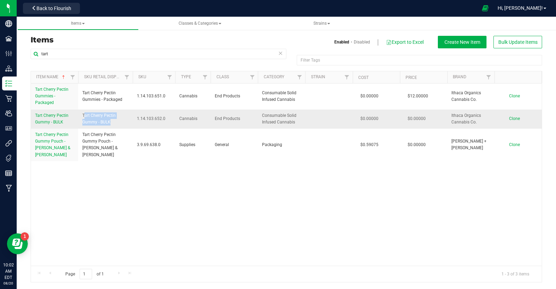
drag, startPoint x: 83, startPoint y: 114, endPoint x: 110, endPoint y: 120, distance: 27.0
click at [110, 120] on span "Tart Cherry Pectin Gummy - BULK" at bounding box center [105, 118] width 46 height 13
drag, startPoint x: 110, startPoint y: 120, endPoint x: 81, endPoint y: 118, distance: 28.5
click at [81, 118] on td "Tart Cherry Pectin Gummy - BULK" at bounding box center [105, 118] width 55 height 19
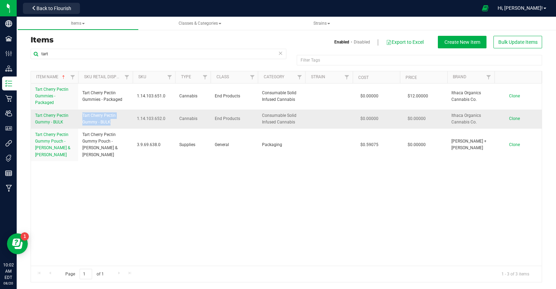
copy span "Tart Cherry Pectin Gummy - BULK"
click at [510, 116] on span "Clone" at bounding box center [514, 118] width 11 height 5
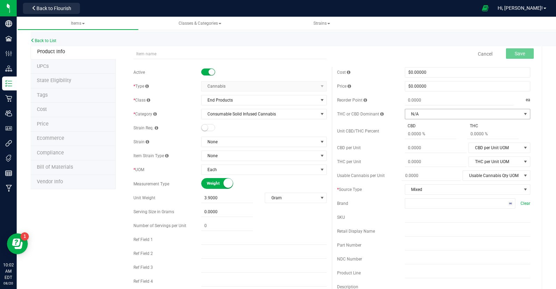
click at [510, 115] on span "N/A" at bounding box center [463, 114] width 116 height 10
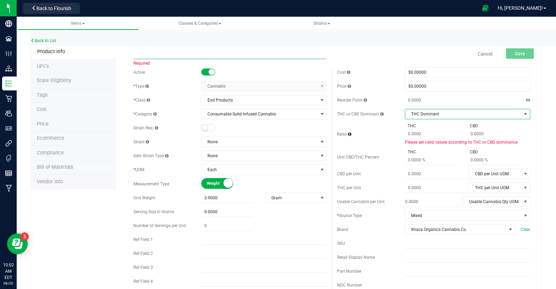
click at [318, 56] on input "text" at bounding box center [229, 54] width 193 height 10
paste input "Tart Cherry Pectin Gummy - BULK"
drag, startPoint x: 157, startPoint y: 53, endPoint x: 128, endPoint y: 53, distance: 28.1
click at [128, 53] on div "Tart Cherry Pectin Gummy - BULK Item name already exists. Cancel Save" at bounding box center [331, 53] width 407 height 17
type input "Orchard Peach Pectin Gummy - BULK"
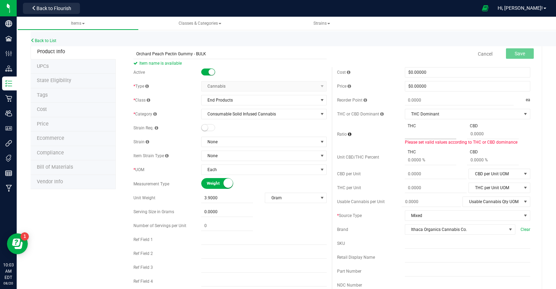
click at [452, 135] on input "text" at bounding box center [431, 134] width 52 height 10
click at [473, 109] on span "THC Dominant" at bounding box center [463, 114] width 116 height 10
type input "0.0000"
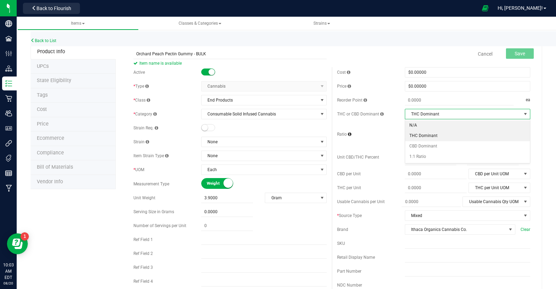
click at [461, 123] on li "N/A" at bounding box center [467, 125] width 125 height 10
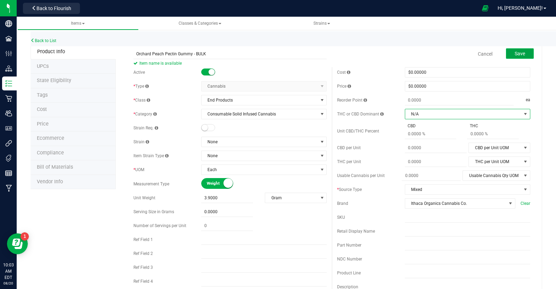
click at [513, 51] on button "Save" at bounding box center [520, 53] width 28 height 10
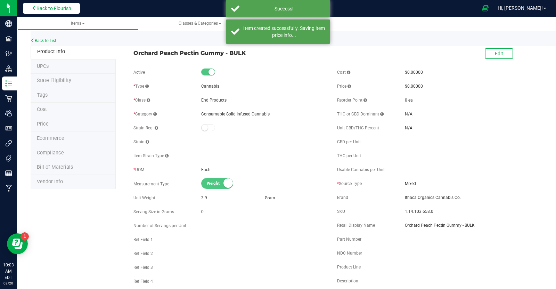
click at [69, 8] on span "Back to Flourish" at bounding box center [53, 9] width 35 height 6
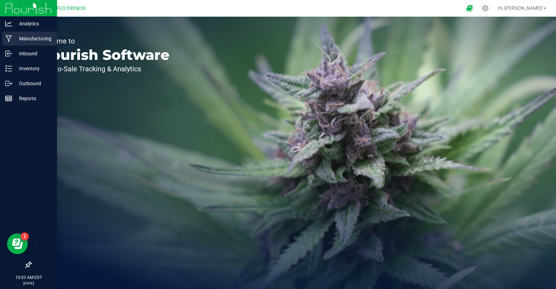
click at [33, 40] on p "Manufacturing" at bounding box center [33, 38] width 42 height 8
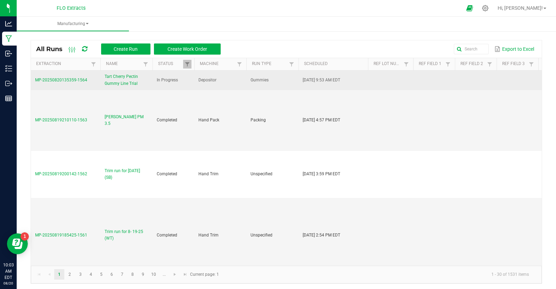
click at [110, 77] on span "Tart Cherry Pectin Gummy Line Trial" at bounding box center [127, 79] width 44 height 13
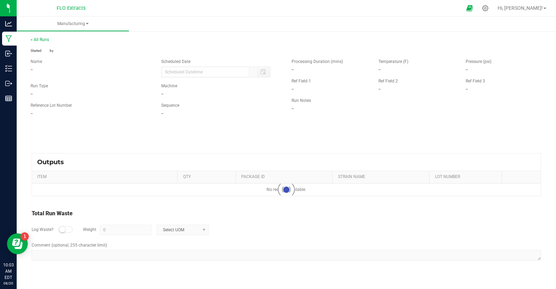
type input "[DATE] 9:53 AM"
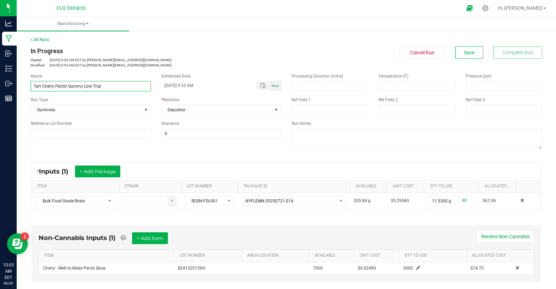
click at [108, 85] on input "Tart Cherry Pectin Gummy Line Trial" at bounding box center [91, 86] width 120 height 10
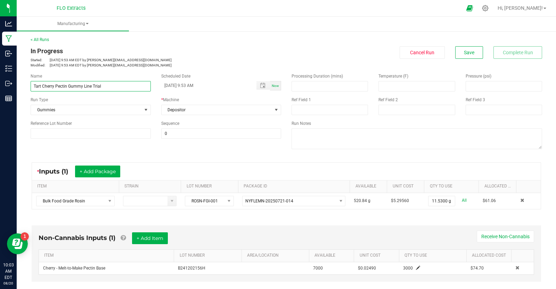
click at [108, 85] on input "Tart Cherry Pectin Gummy Line Trial" at bounding box center [91, 86] width 120 height 10
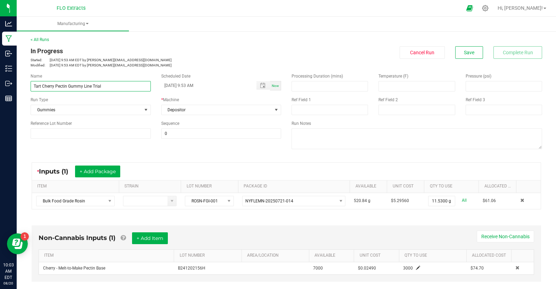
click at [108, 85] on input "Tart Cherry Pectin Gummy Line Trial" at bounding box center [91, 86] width 120 height 10
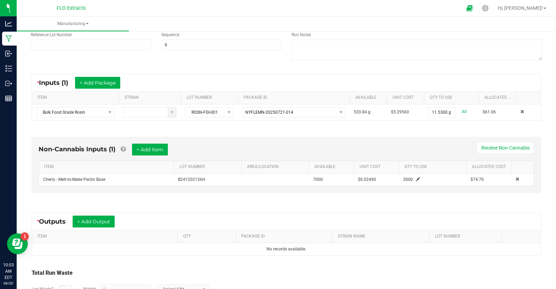
scroll to position [89, 0]
click at [106, 217] on button "+ Add Output" at bounding box center [94, 221] width 42 height 12
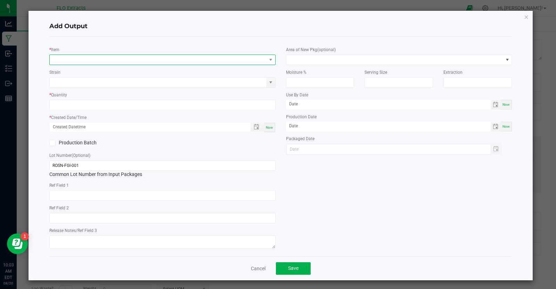
click at [111, 60] on span "NO DATA FOUND" at bounding box center [158, 60] width 217 height 10
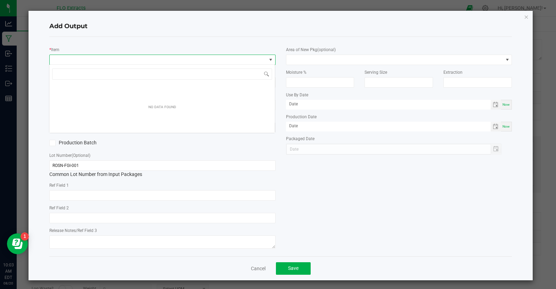
scroll to position [10, 226]
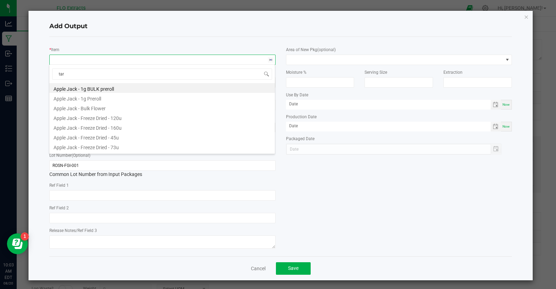
type input "tart"
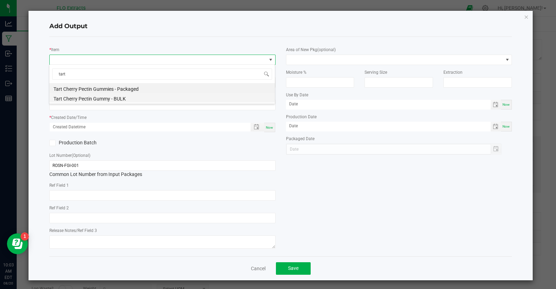
click at [102, 97] on li "Tart Cherry Pectin Gummy - BULK" at bounding box center [161, 98] width 225 height 10
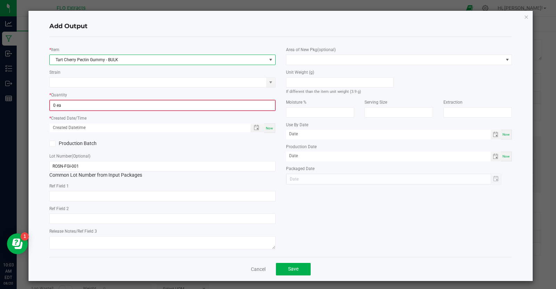
click at [96, 105] on input "0 ea" at bounding box center [162, 105] width 225 height 10
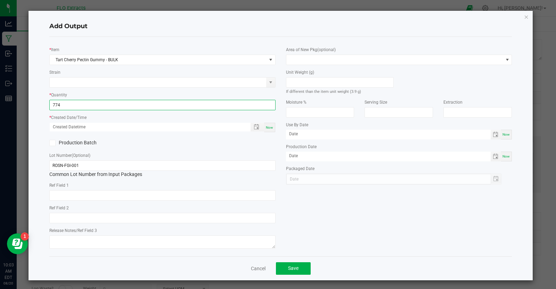
click at [271, 127] on span "Now" at bounding box center [269, 127] width 7 height 4
type input "774 ea"
type input "08/20/2025 10:03 AM"
type input "[DATE]"
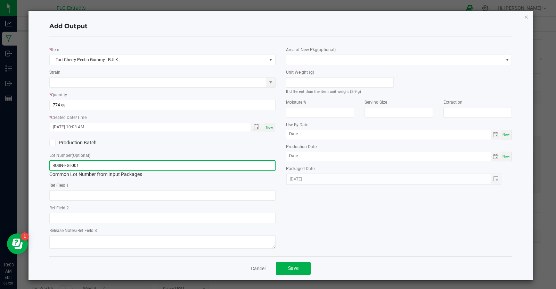
click at [115, 167] on input "ROSN-FGI-001" at bounding box center [162, 165] width 226 height 10
type input "RG-CH-001"
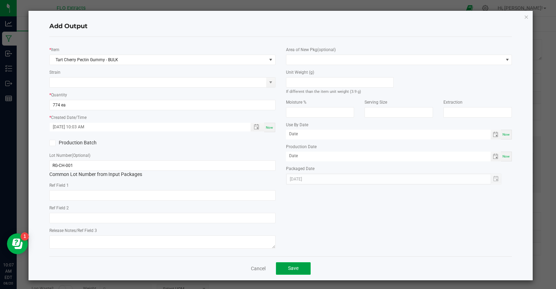
click at [284, 263] on button "Save" at bounding box center [293, 268] width 35 height 13
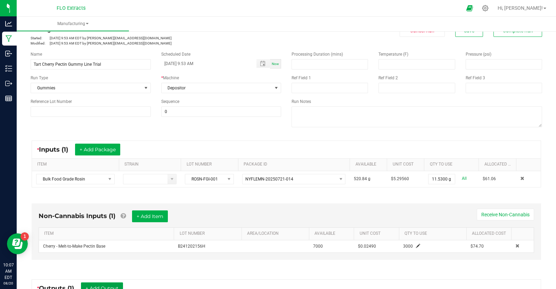
scroll to position [0, 0]
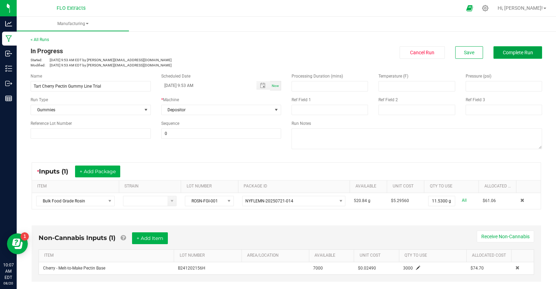
click at [517, 55] on button "Complete Run" at bounding box center [517, 52] width 49 height 13
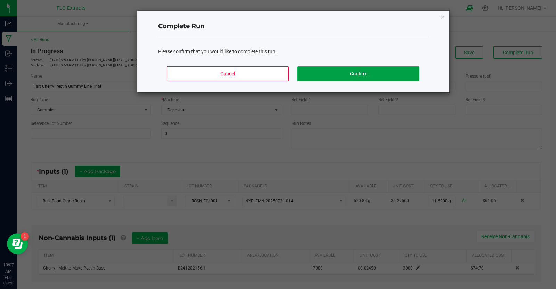
click at [358, 75] on button "Confirm" at bounding box center [358, 73] width 122 height 15
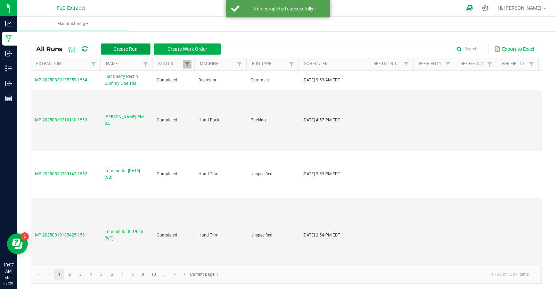
click at [133, 45] on button "Create Run" at bounding box center [125, 48] width 49 height 11
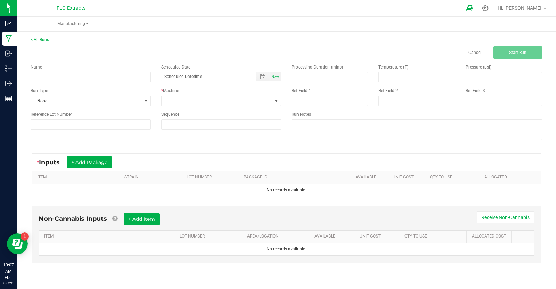
click at [133, 45] on div "< All Runs Cancel Start Run" at bounding box center [286, 47] width 511 height 22
click at [70, 78] on input at bounding box center [91, 77] width 120 height 10
paste input "Tart Cherry Pectin Gummy Line Trial"
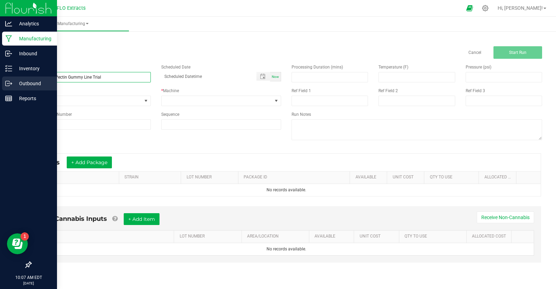
drag, startPoint x: 54, startPoint y: 77, endPoint x: 0, endPoint y: 79, distance: 53.9
click at [0, 79] on div "Analytics Manufacturing Inbound Inventory Outbound Reports 10:07 AM EDT 08/20/2…" at bounding box center [278, 144] width 556 height 289
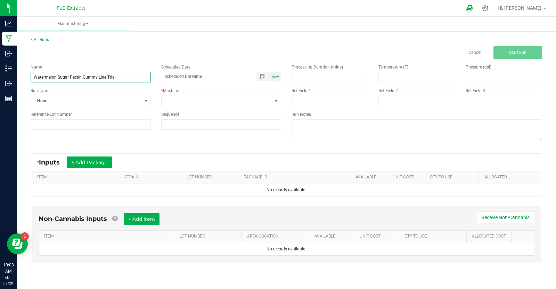
type input "Watermelon Sugar Pectin Gummy Line Trial"
click at [275, 77] on span "Now" at bounding box center [275, 77] width 7 height 4
type input "08/20/2025 10:08 AM"
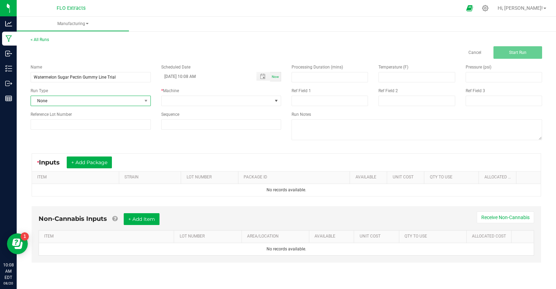
click at [124, 101] on span "None" at bounding box center [86, 101] width 111 height 10
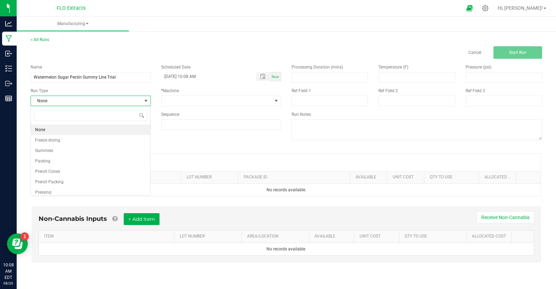
scroll to position [10, 120]
click at [95, 150] on li "Gummies" at bounding box center [90, 150] width 119 height 10
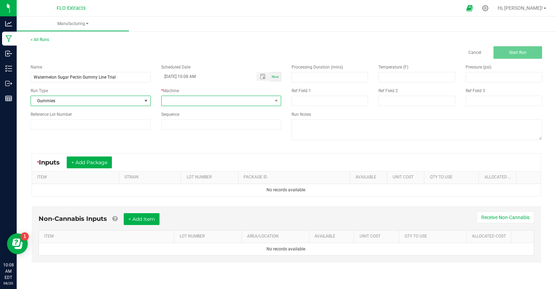
click at [225, 96] on span at bounding box center [216, 101] width 111 height 10
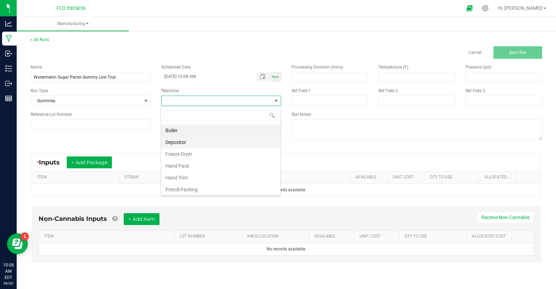
click at [209, 138] on li "Depositor" at bounding box center [220, 142] width 119 height 12
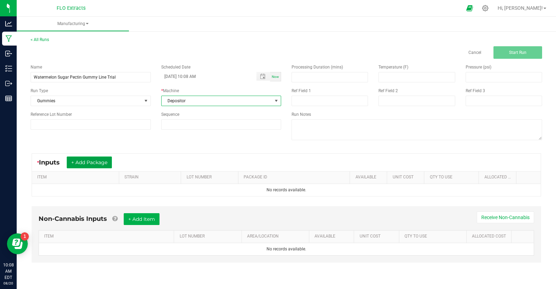
click at [95, 163] on button "+ Add Package" at bounding box center [89, 162] width 45 height 12
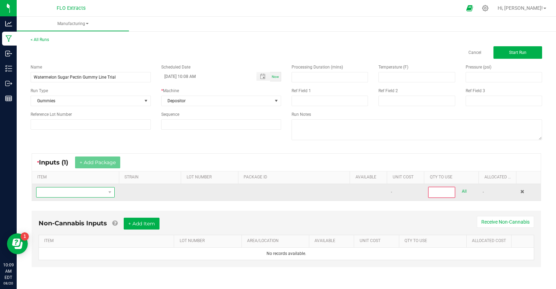
click at [100, 190] on span "NO DATA FOUND" at bounding box center [70, 192] width 69 height 10
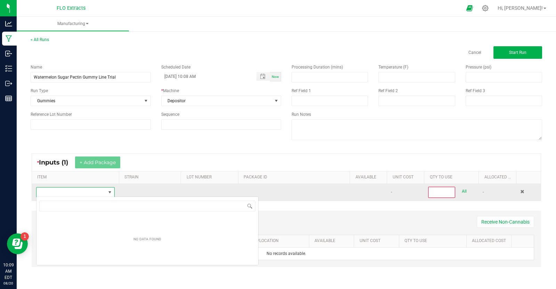
scroll to position [10, 78]
type input "food"
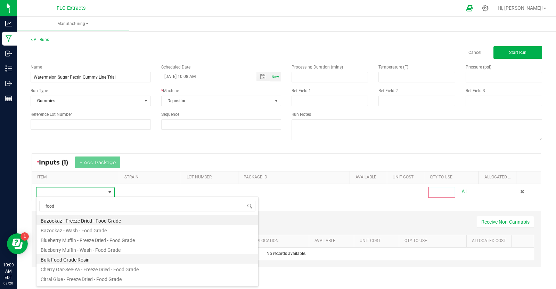
click at [82, 258] on li "Bulk Food Grade Rosin" at bounding box center [147, 258] width 222 height 10
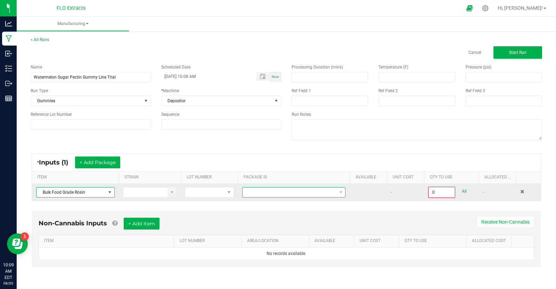
click at [256, 189] on span at bounding box center [289, 192] width 94 height 10
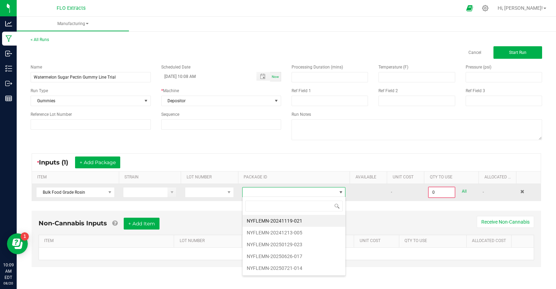
scroll to position [10, 103]
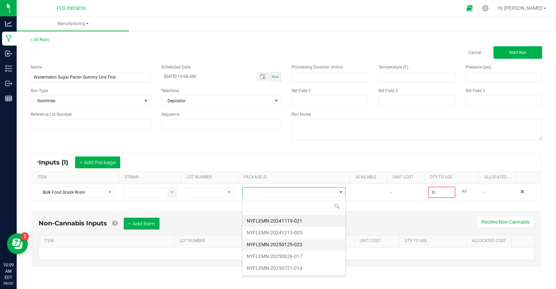
click at [263, 243] on li "NYFLEMN-20250129-023" at bounding box center [293, 244] width 103 height 12
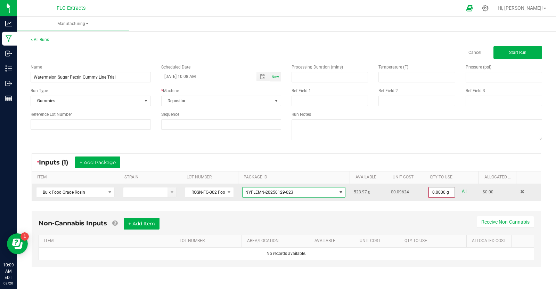
click at [450, 191] on input "0.0000 g" at bounding box center [442, 192] width 26 height 10
click at [450, 191] on input "0" at bounding box center [442, 192] width 26 height 10
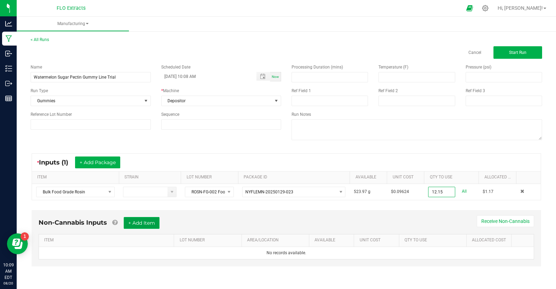
click at [149, 218] on button "+ Add Item" at bounding box center [142, 223] width 36 height 12
type input "12.1500 g"
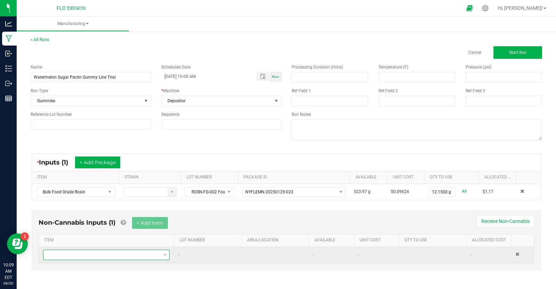
click at [106, 251] on span "NO DATA FOUND" at bounding box center [101, 255] width 117 height 10
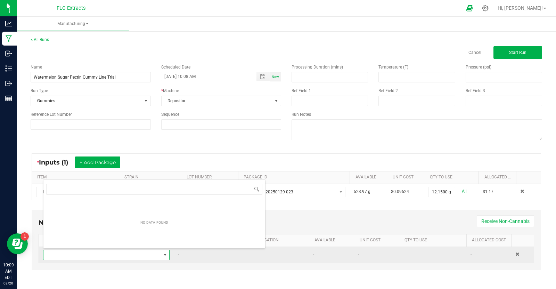
scroll to position [10, 127]
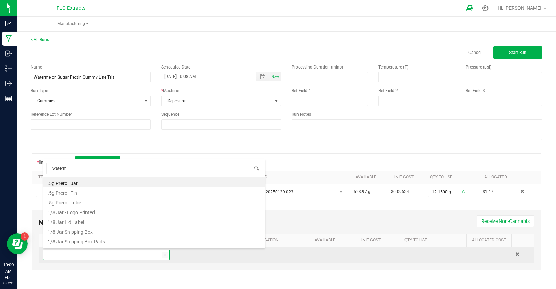
type input "waterme"
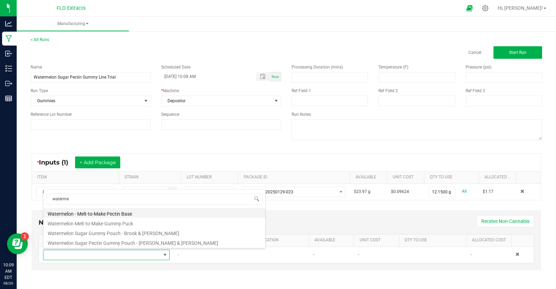
click at [150, 213] on li "Watermelon - Melt-to-Make Pectin Base" at bounding box center [154, 213] width 222 height 10
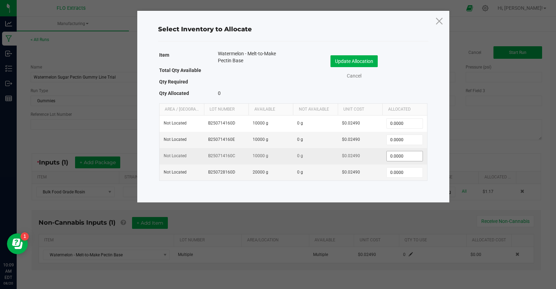
click at [410, 156] on input "0.0000" at bounding box center [403, 156] width 35 height 10
type input "3000"
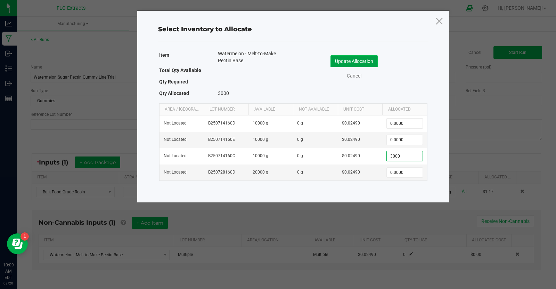
click at [347, 60] on button "Update Allocation" at bounding box center [353, 61] width 47 height 12
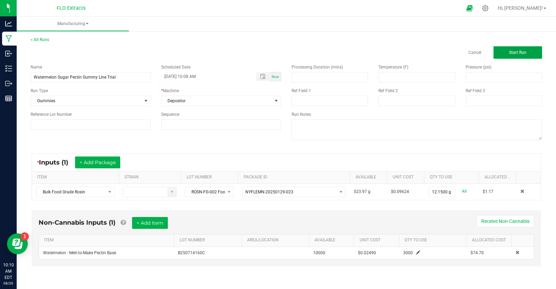
click at [516, 57] on button "Start Run" at bounding box center [517, 52] width 49 height 13
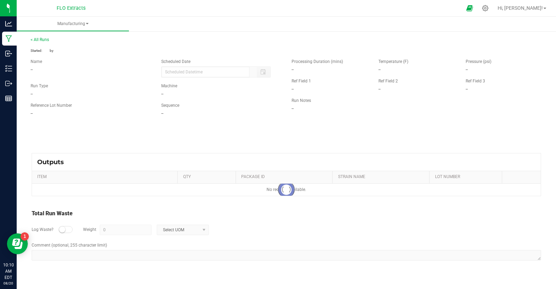
type input "08/20/2025 10:08 AM"
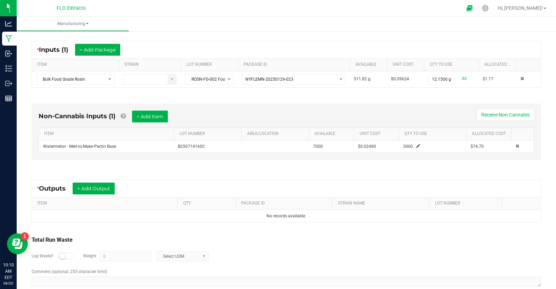
scroll to position [123, 0]
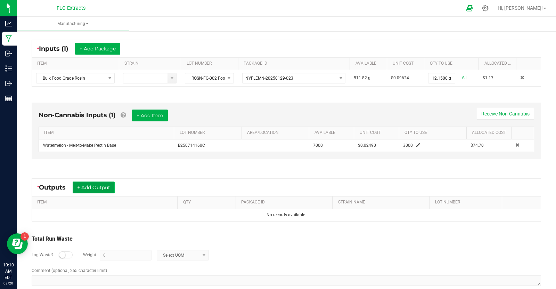
click at [100, 182] on button "+ Add Output" at bounding box center [94, 187] width 42 height 12
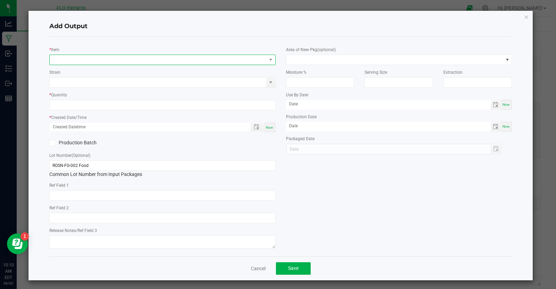
click at [132, 56] on span "NO DATA FOUND" at bounding box center [158, 60] width 217 height 10
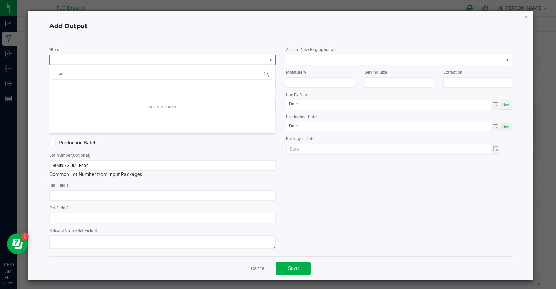
scroll to position [10, 226]
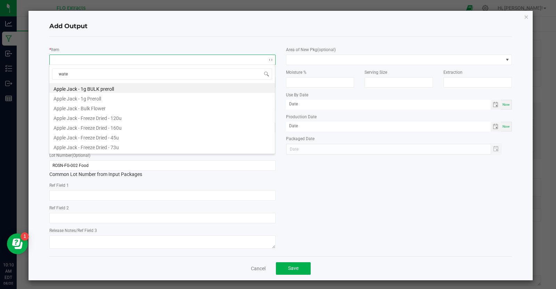
type input "water"
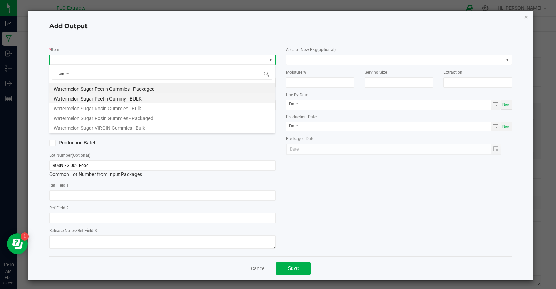
click at [117, 95] on li "Watermelon Sugar Pectin Gummy - BULK" at bounding box center [161, 98] width 225 height 10
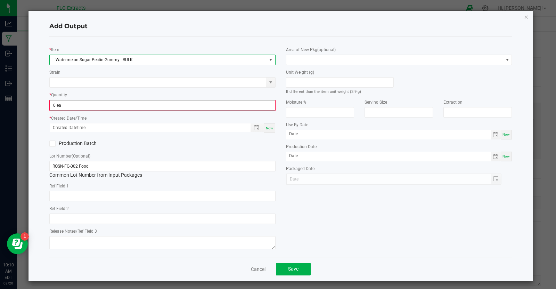
click at [103, 103] on input "0 ea" at bounding box center [162, 105] width 225 height 10
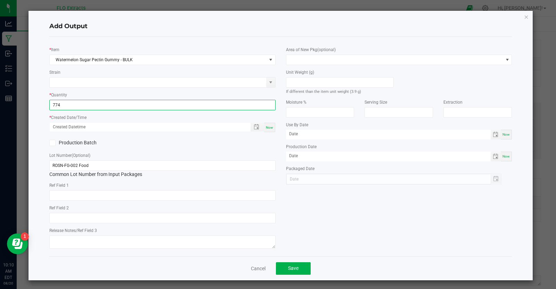
click at [270, 128] on div "Now" at bounding box center [269, 127] width 11 height 9
type input "774 ea"
type input "08/20/2025 10:10 AM"
type input "[DATE]"
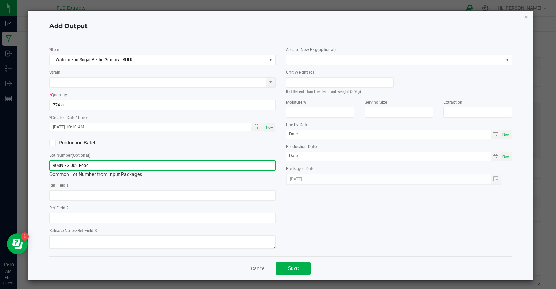
click at [116, 164] on input "ROSN-FG-002 Food" at bounding box center [162, 165] width 226 height 10
type input "RG-WS-002"
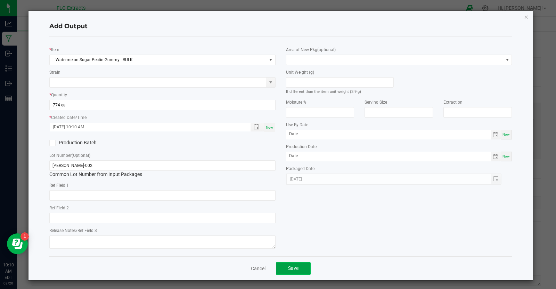
click at [297, 266] on span "Save" at bounding box center [293, 268] width 10 height 6
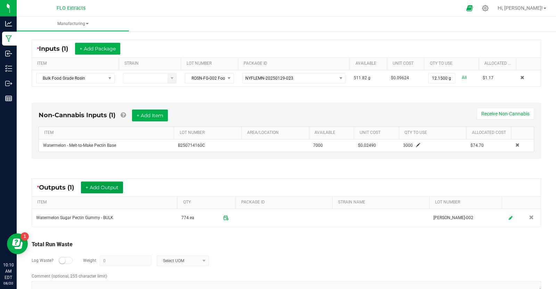
scroll to position [0, 0]
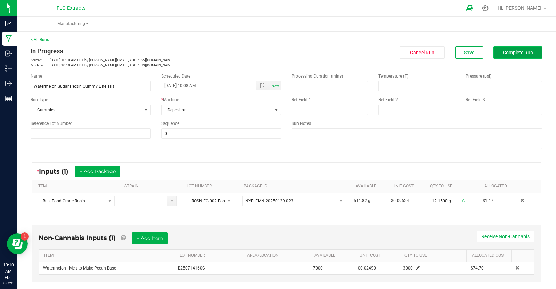
click at [523, 55] on span "Complete Run" at bounding box center [517, 53] width 30 height 6
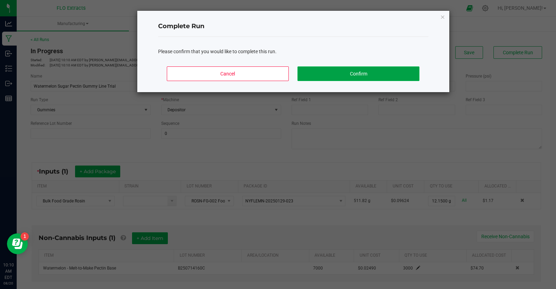
click at [388, 73] on button "Confirm" at bounding box center [358, 73] width 122 height 15
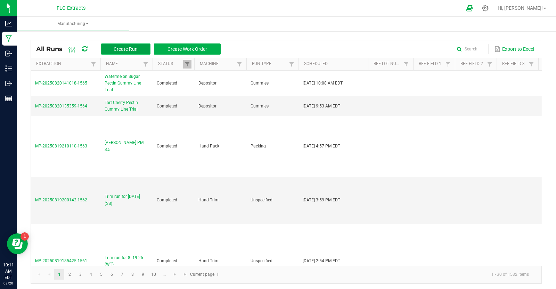
click at [141, 48] on button "Create Run" at bounding box center [125, 48] width 49 height 11
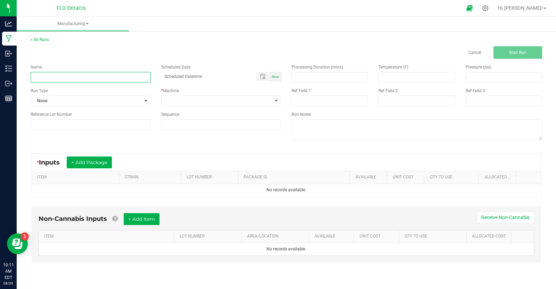
click at [103, 76] on input at bounding box center [91, 77] width 120 height 10
paste input "Tart Cherry Pectin Gummy Line Trial"
click at [103, 76] on input "Tart Cherry Pectin Gummy Line Trial" at bounding box center [91, 77] width 120 height 10
drag, startPoint x: 55, startPoint y: 78, endPoint x: 23, endPoint y: 78, distance: 31.9
click at [23, 78] on div "< All Runs Cancel Start Run Name Tart Cherry Pectin Gummy Line Trial Scheduled …" at bounding box center [286, 156] width 539 height 253
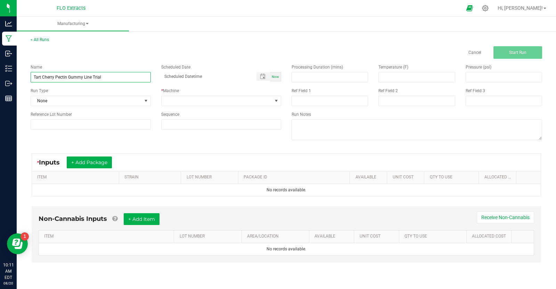
click at [54, 79] on input "Tart Cherry Pectin Gummy Line Trial" at bounding box center [91, 77] width 120 height 10
type input "Strawberry Lemonade Pectin Gummy Line Trial"
click at [278, 74] on div "Now" at bounding box center [275, 76] width 11 height 9
type input "08/20/2025 10:12 AM"
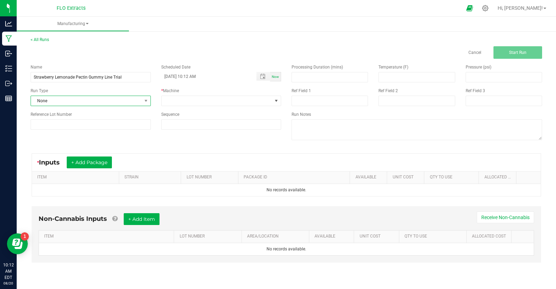
click at [97, 105] on span "None" at bounding box center [86, 101] width 111 height 10
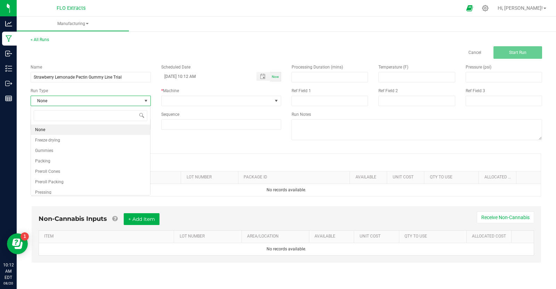
scroll to position [10, 120]
click at [74, 145] on li "Gummies" at bounding box center [90, 150] width 119 height 10
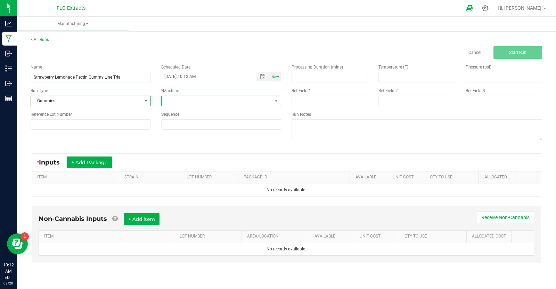
click at [213, 100] on span at bounding box center [216, 101] width 111 height 10
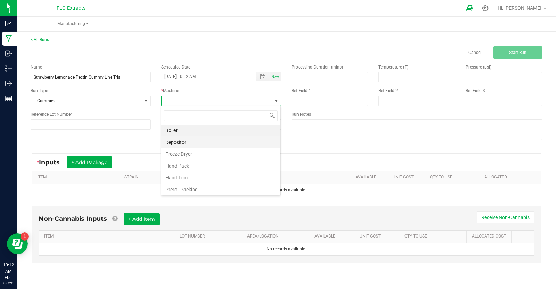
click at [201, 142] on li "Depositor" at bounding box center [220, 142] width 119 height 12
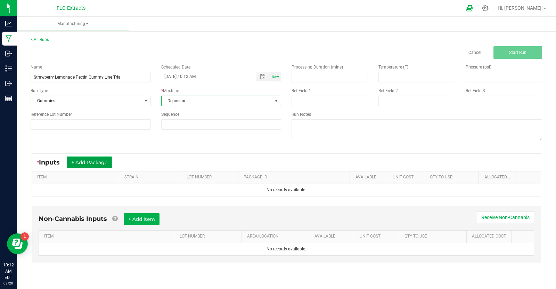
click at [107, 163] on button "+ Add Package" at bounding box center [89, 162] width 45 height 12
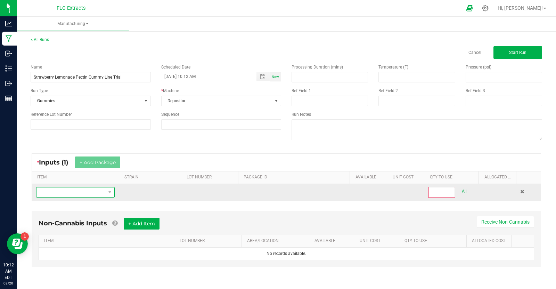
click at [89, 190] on span "NO DATA FOUND" at bounding box center [70, 192] width 69 height 10
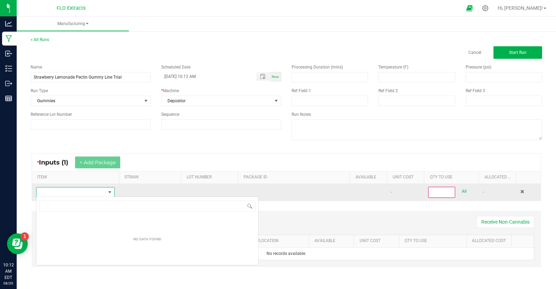
scroll to position [10, 78]
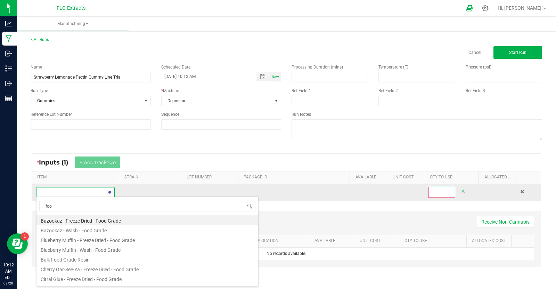
type input "food"
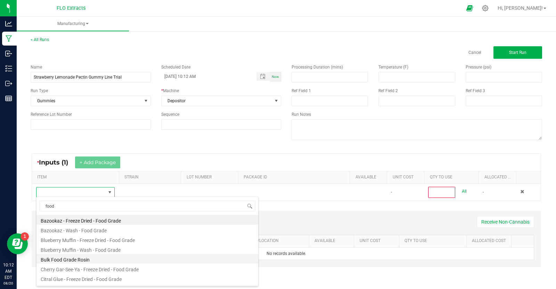
click at [65, 259] on li "Bulk Food Grade Rosin" at bounding box center [147, 258] width 222 height 10
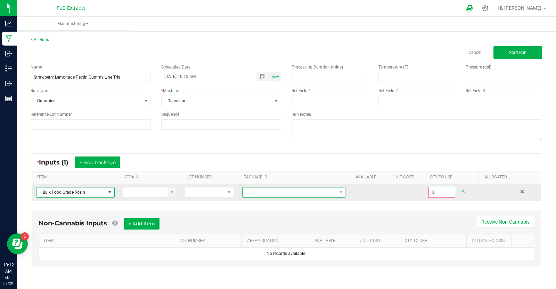
click at [278, 193] on span at bounding box center [289, 192] width 94 height 10
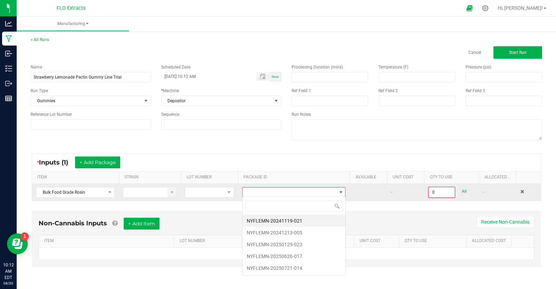
scroll to position [10, 103]
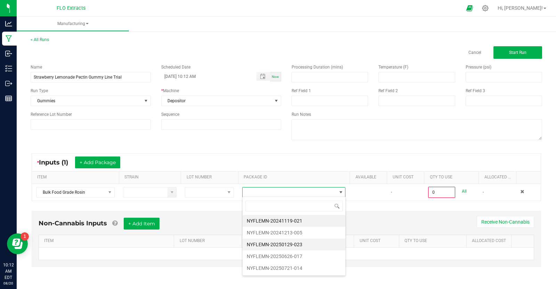
click at [301, 241] on li "NYFLEMN-20250129-023" at bounding box center [293, 244] width 103 height 12
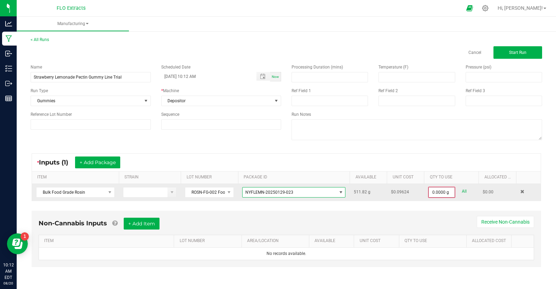
click at [451, 189] on input "0.0000 g" at bounding box center [442, 192] width 26 height 10
type input "12.1500 g"
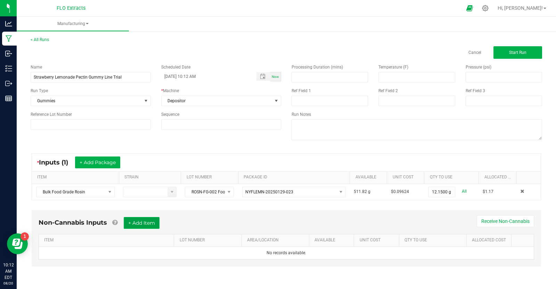
click at [147, 218] on button "+ Add Item" at bounding box center [142, 223] width 36 height 12
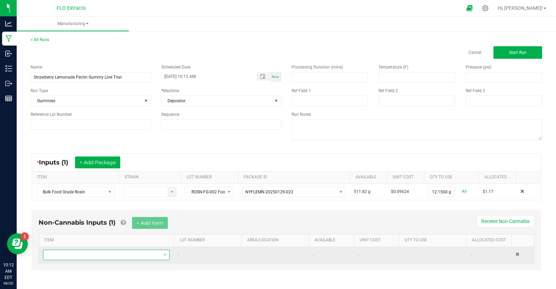
click at [110, 251] on span "NO DATA FOUND" at bounding box center [101, 255] width 117 height 10
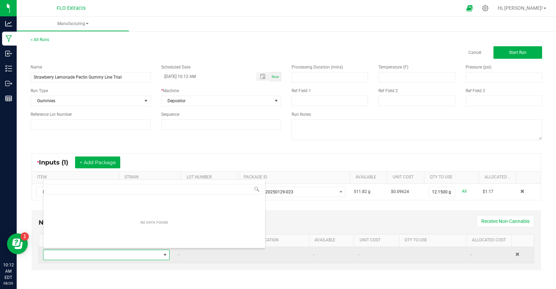
scroll to position [10, 127]
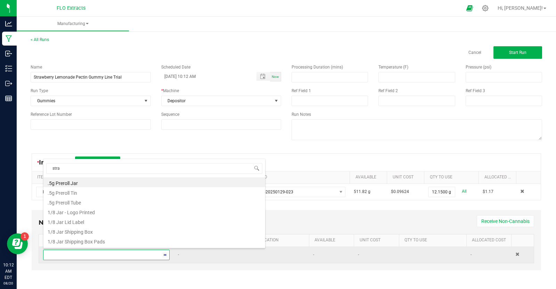
type input "straw"
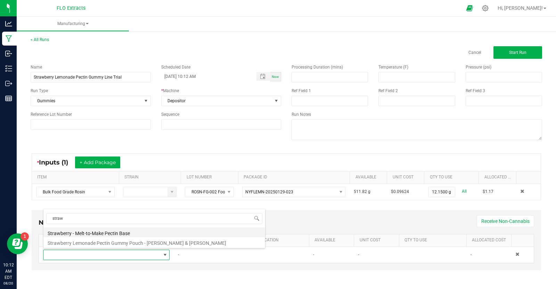
click at [128, 232] on li "Strawberry - Melt-to-Make Pectin Base" at bounding box center [154, 232] width 222 height 10
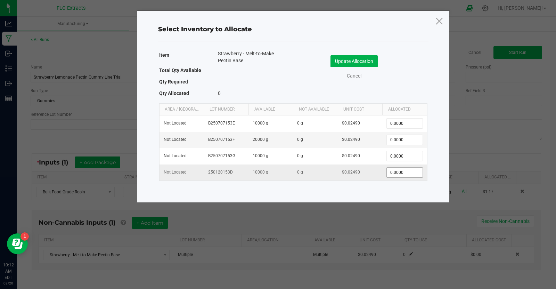
click at [414, 170] on input "0.0000" at bounding box center [403, 172] width 35 height 10
type input "2000"
click at [374, 60] on button "Update Allocation" at bounding box center [353, 61] width 47 height 12
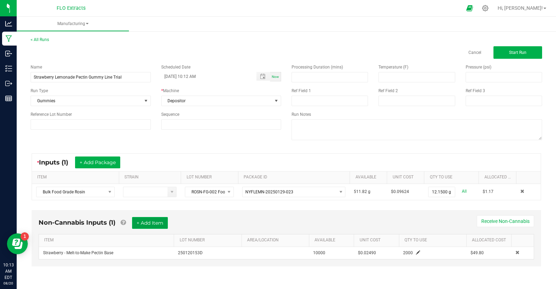
click at [150, 221] on button "+ Add Item" at bounding box center [150, 223] width 36 height 12
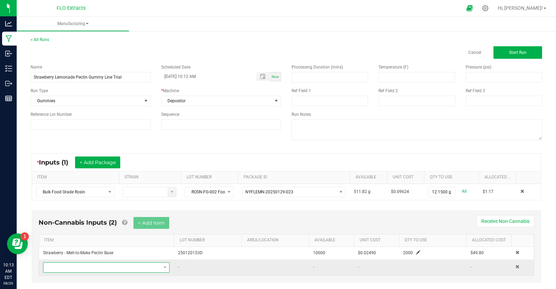
click at [111, 263] on span "NO DATA FOUND" at bounding box center [101, 267] width 117 height 10
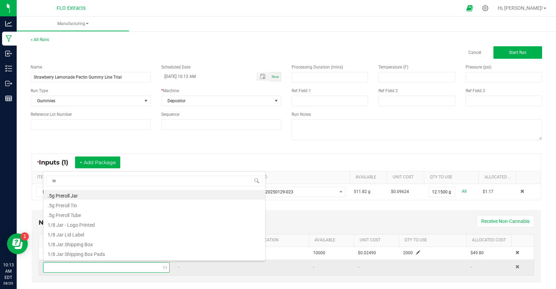
type input "l"
type input "pink"
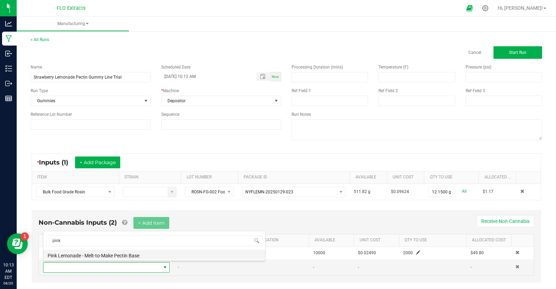
click at [153, 255] on li "Pink Lemonade - Melt-to-Make Pectin Base" at bounding box center [154, 254] width 222 height 10
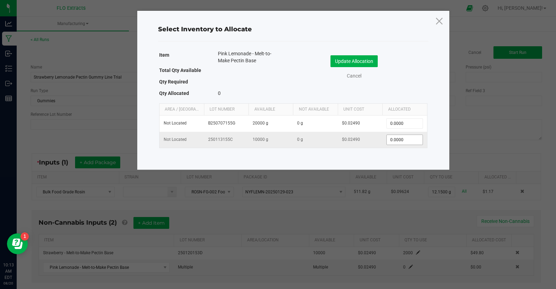
click at [416, 137] on input "0.0000" at bounding box center [403, 140] width 35 height 10
type input "1000"
click at [341, 61] on button "Update Allocation" at bounding box center [353, 61] width 47 height 12
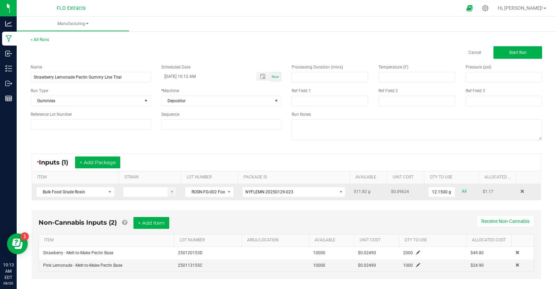
scroll to position [8, 0]
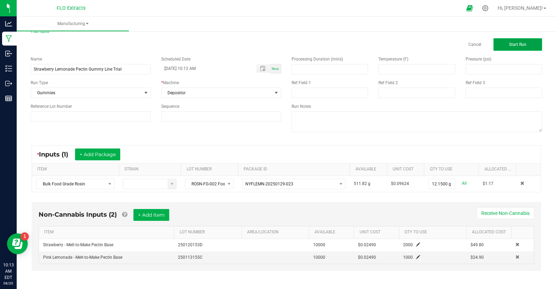
click at [519, 41] on button "Start Run" at bounding box center [517, 44] width 49 height 13
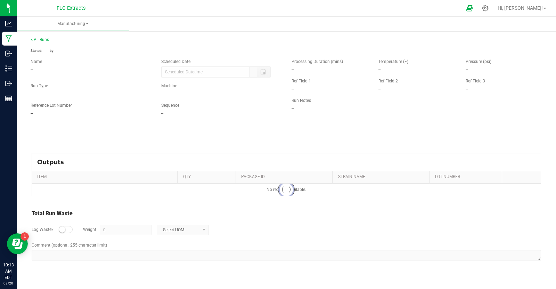
type input "08/20/2025 10:12 AM"
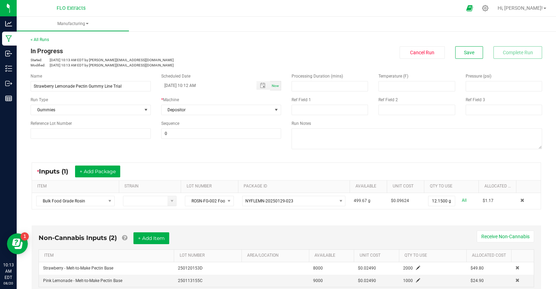
scroll to position [144, 0]
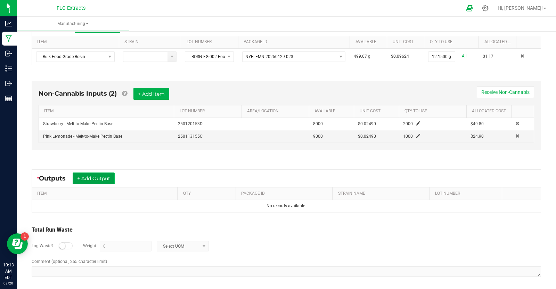
click at [108, 173] on button "+ Add Output" at bounding box center [94, 178] width 42 height 12
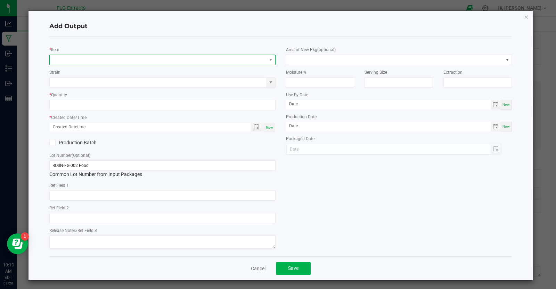
click at [121, 57] on span "NO DATA FOUND" at bounding box center [158, 60] width 217 height 10
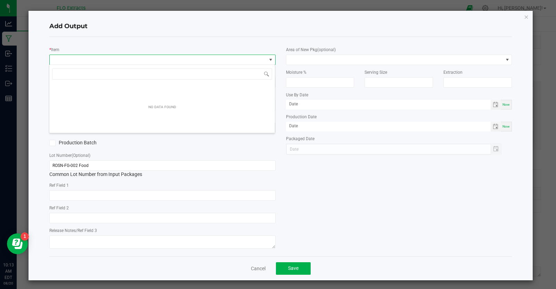
scroll to position [10, 226]
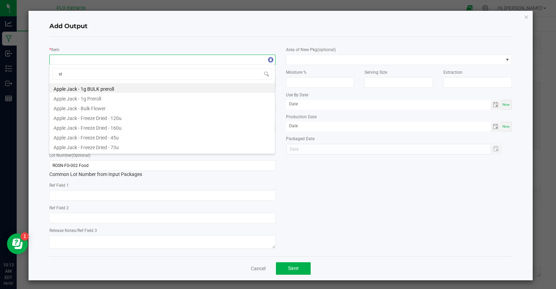
type input "str"
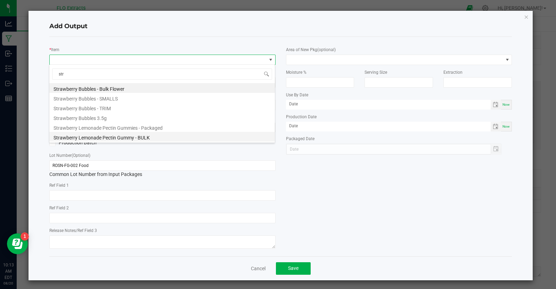
click at [153, 137] on li "Strawberry Lemonade Pectin Gummy - BULK" at bounding box center [161, 137] width 225 height 10
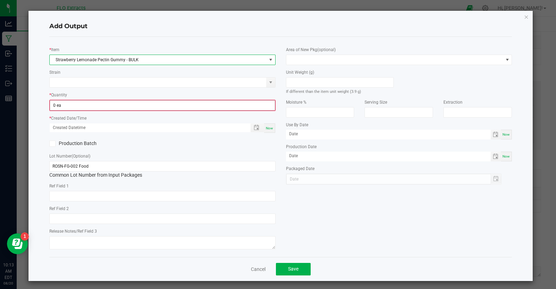
click at [92, 106] on input "0 ea" at bounding box center [162, 105] width 225 height 10
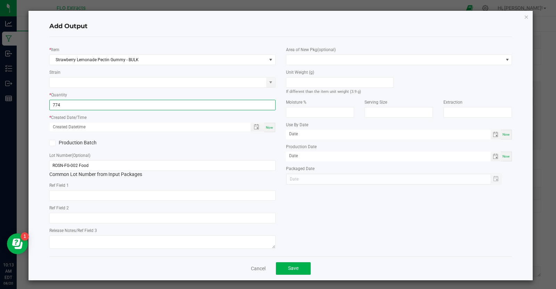
click at [272, 125] on span "Now" at bounding box center [269, 127] width 7 height 4
type input "774 ea"
type input "08/20/2025 10:13 AM"
type input "[DATE]"
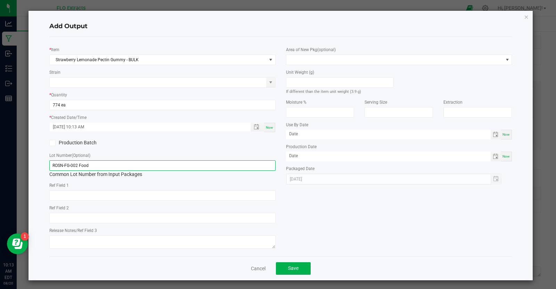
click at [129, 165] on input "ROSN-FG-002 Food" at bounding box center [162, 165] width 226 height 10
type input "RG-SL-001"
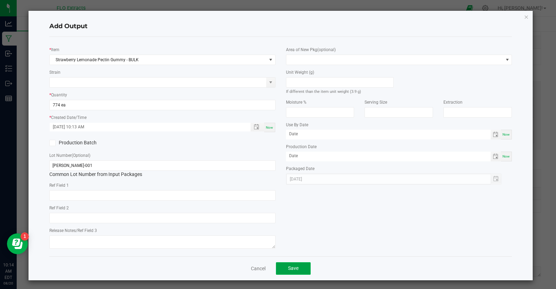
click at [290, 262] on button "Save" at bounding box center [293, 268] width 35 height 13
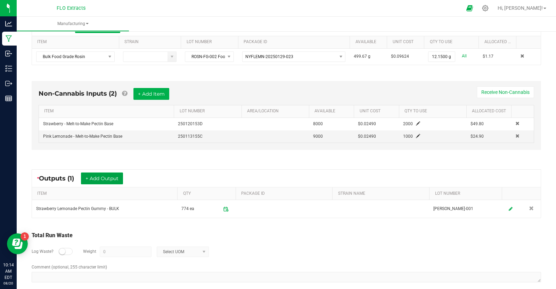
scroll to position [0, 0]
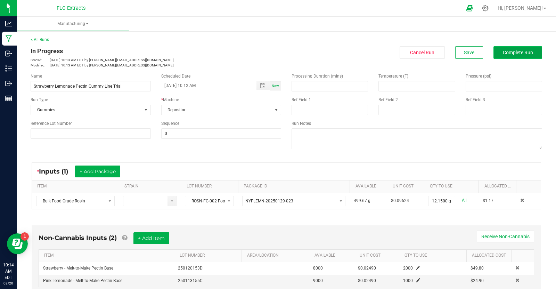
click at [517, 50] on span "Complete Run" at bounding box center [517, 53] width 30 height 6
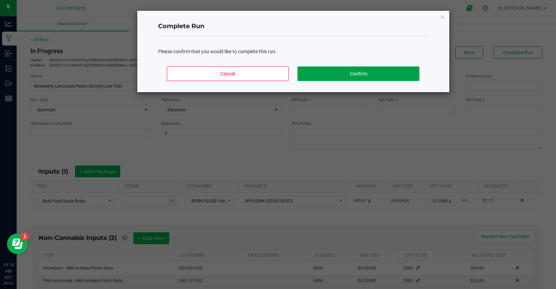
click at [360, 72] on button "Confirm" at bounding box center [358, 73] width 122 height 15
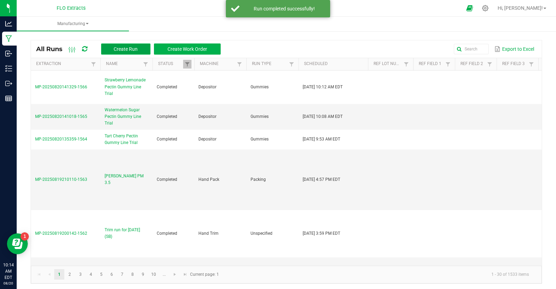
click at [133, 50] on span "Create Run" at bounding box center [126, 49] width 24 height 6
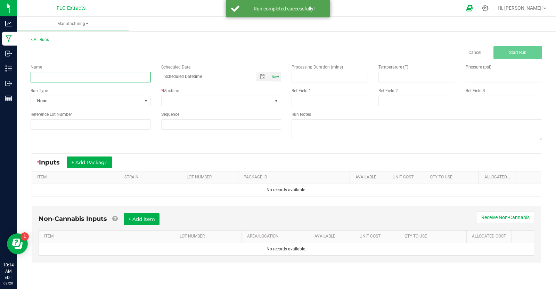
click at [76, 77] on input at bounding box center [91, 77] width 120 height 10
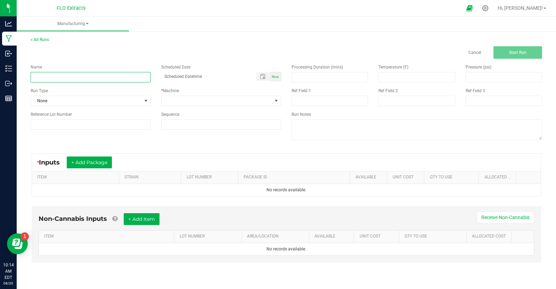
paste input "Tart Cherry Pectin Gummy Line Trial"
type input "Orchard Peach Pectin Gummy Line Trial"
click at [276, 77] on span "Now" at bounding box center [275, 77] width 7 height 4
type input "08/20/2025 10:14 AM"
click at [124, 95] on div "Run Type None" at bounding box center [90, 97] width 131 height 18
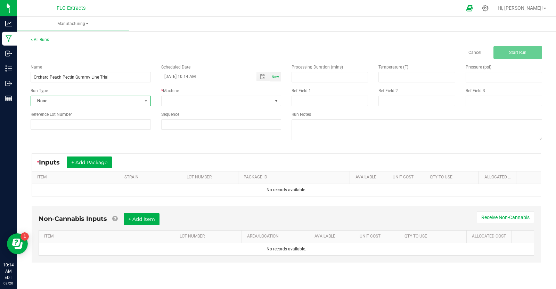
click at [119, 100] on span "None" at bounding box center [86, 101] width 111 height 10
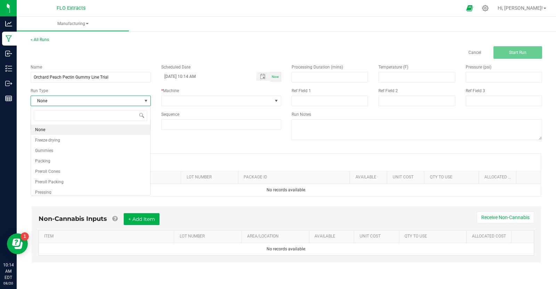
scroll to position [10, 120]
click at [108, 149] on li "Gummies" at bounding box center [90, 150] width 119 height 10
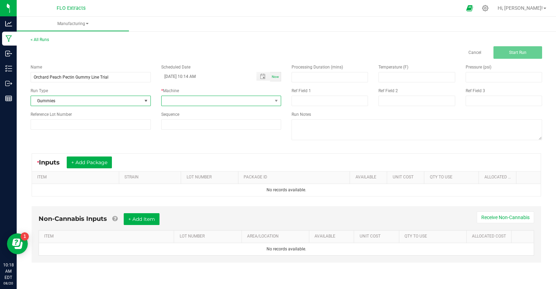
click at [223, 101] on span at bounding box center [216, 101] width 111 height 10
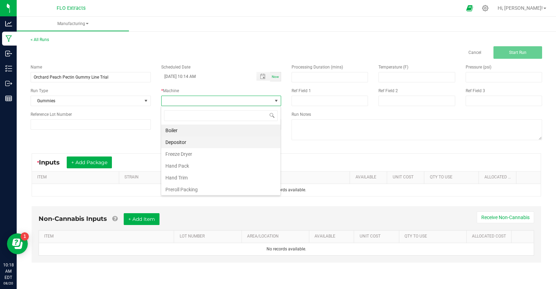
click at [212, 136] on li "Depositor" at bounding box center [220, 142] width 119 height 12
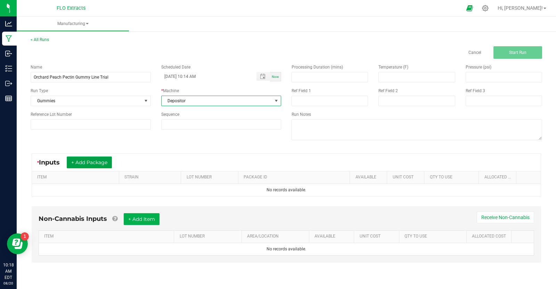
click at [103, 159] on button "+ Add Package" at bounding box center [89, 162] width 45 height 12
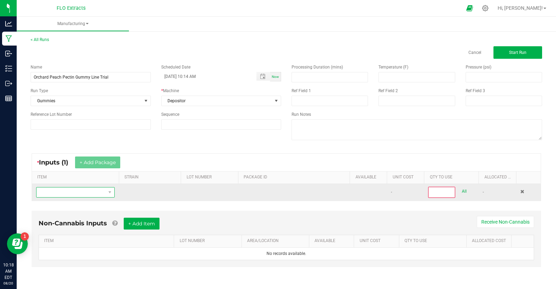
click at [84, 190] on span "NO DATA FOUND" at bounding box center [70, 192] width 69 height 10
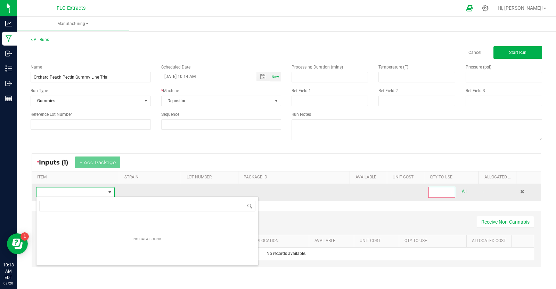
scroll to position [10, 78]
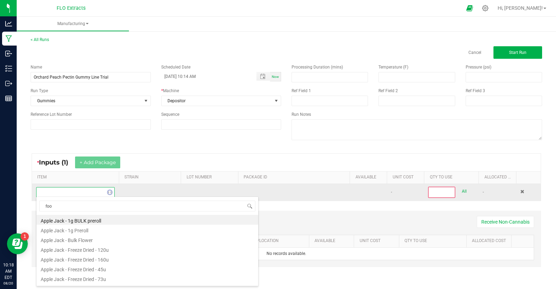
type input "food"
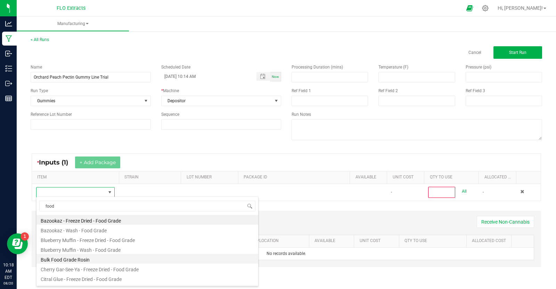
click at [69, 257] on li "Bulk Food Grade Rosin" at bounding box center [147, 258] width 222 height 10
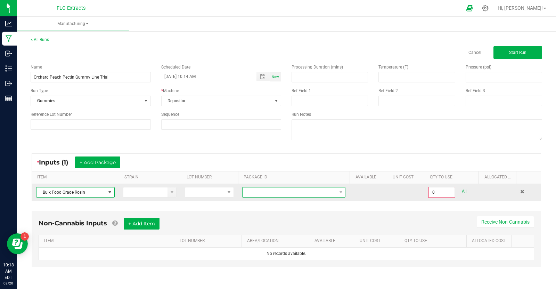
click at [321, 190] on span at bounding box center [289, 192] width 94 height 10
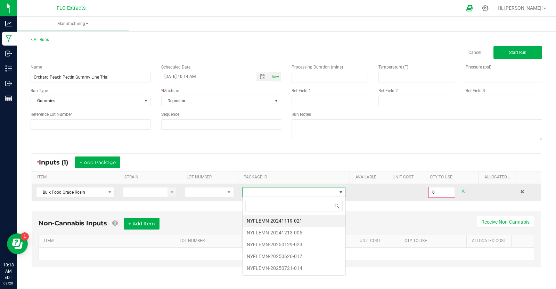
scroll to position [10, 103]
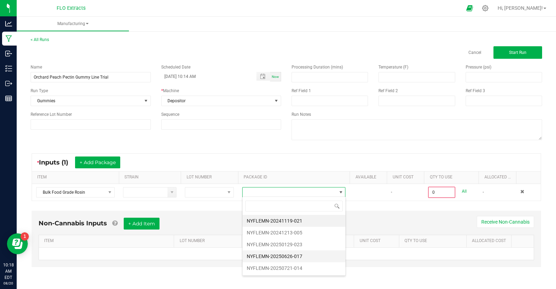
click at [298, 252] on li "NYFLEMN-20250626-017" at bounding box center [293, 256] width 103 height 12
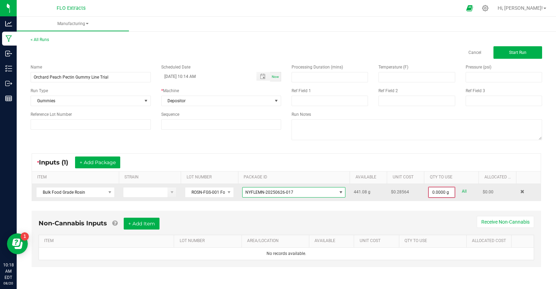
click at [448, 193] on input "0.0000 g" at bounding box center [442, 192] width 26 height 10
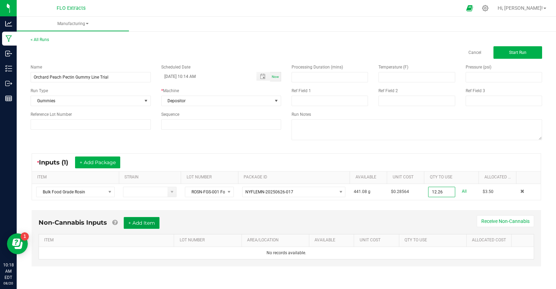
click at [130, 222] on button "+ Add Item" at bounding box center [142, 223] width 36 height 12
type input "12.2600 g"
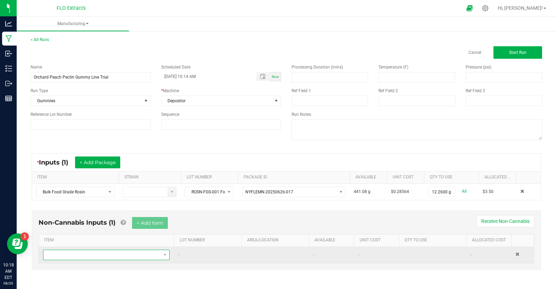
click at [100, 251] on span "NO DATA FOUND" at bounding box center [101, 255] width 117 height 10
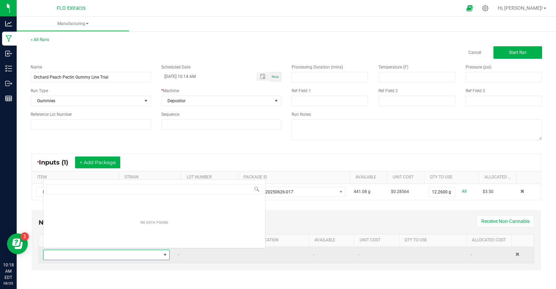
scroll to position [10, 127]
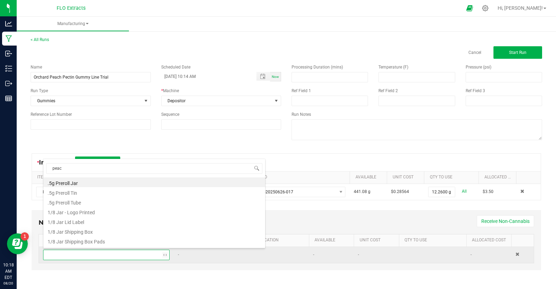
type input "peach"
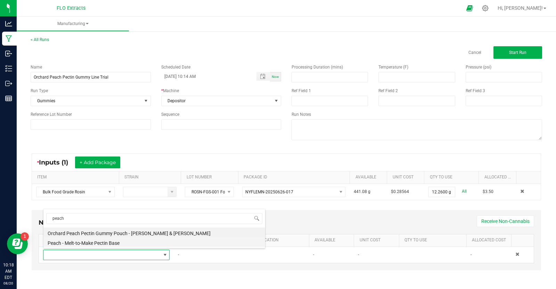
click at [115, 241] on li "Peach - Melt-to-Make Pectin Base" at bounding box center [154, 242] width 222 height 10
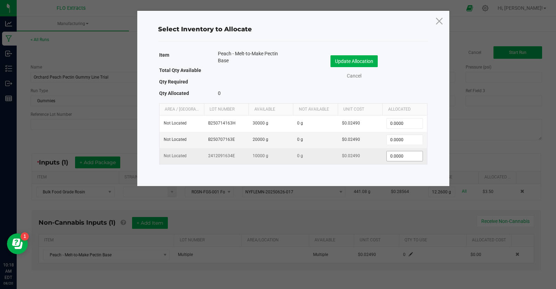
click at [405, 157] on input "0.0000" at bounding box center [403, 156] width 35 height 10
type input "3000"
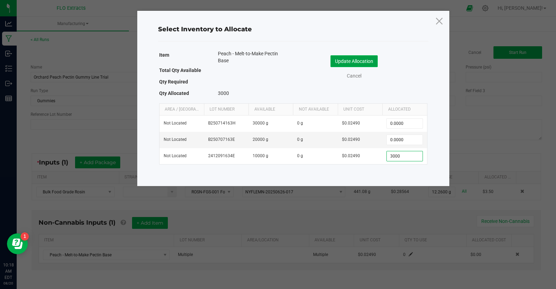
click at [336, 60] on button "Update Allocation" at bounding box center [353, 61] width 47 height 12
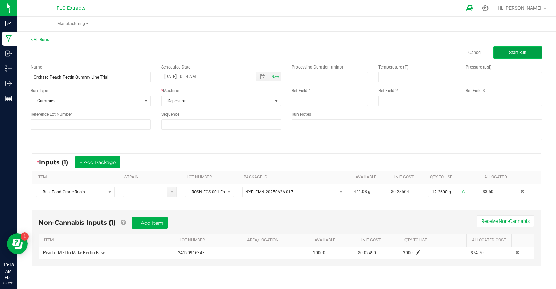
click at [523, 53] on span "Start Run" at bounding box center [517, 52] width 17 height 5
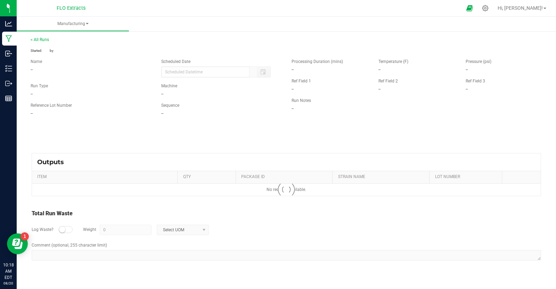
type input "08/20/2025 10:14 AM"
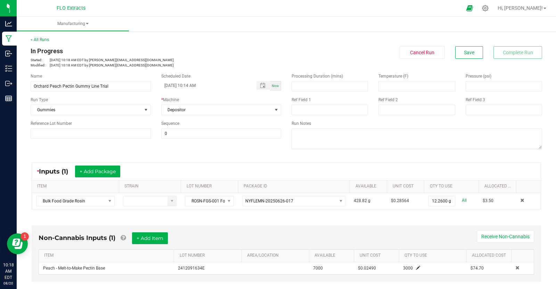
scroll to position [132, 0]
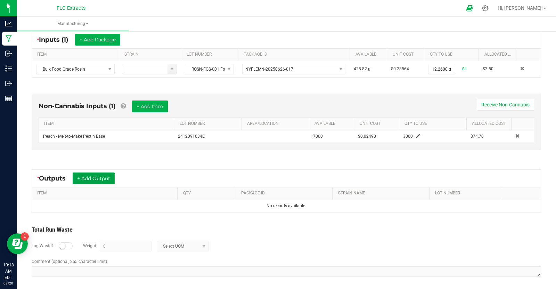
click at [104, 177] on button "+ Add Output" at bounding box center [94, 178] width 42 height 12
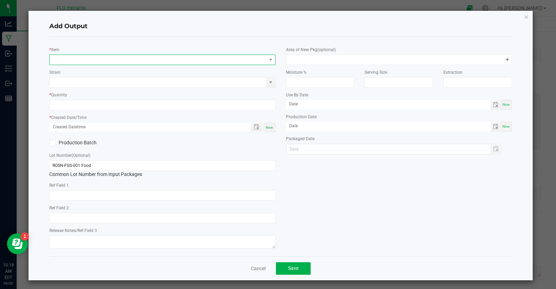
click at [117, 60] on span "NO DATA FOUND" at bounding box center [158, 60] width 217 height 10
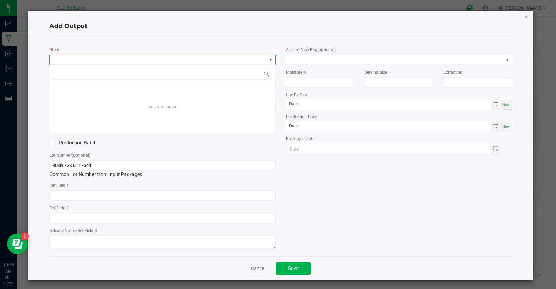
scroll to position [10, 226]
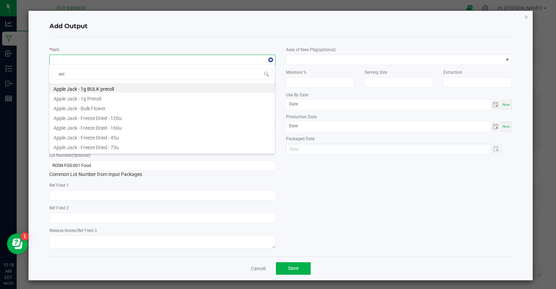
type input "orch"
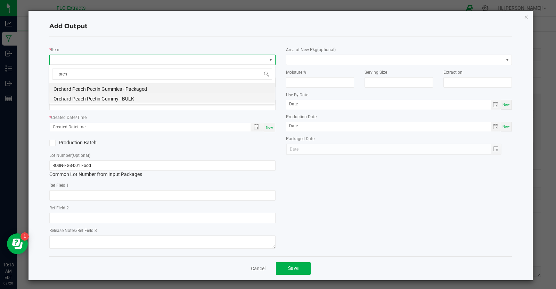
click at [94, 99] on li "Orchard Peach Pectin Gummy - BULK" at bounding box center [161, 98] width 225 height 10
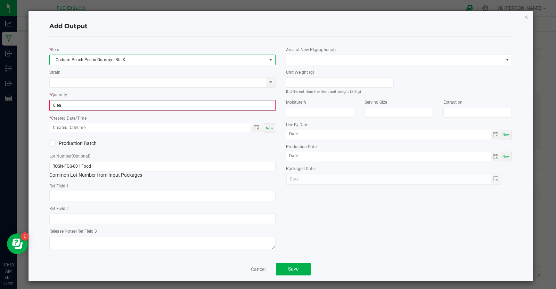
click at [94, 100] on input "0 ea" at bounding box center [162, 105] width 225 height 10
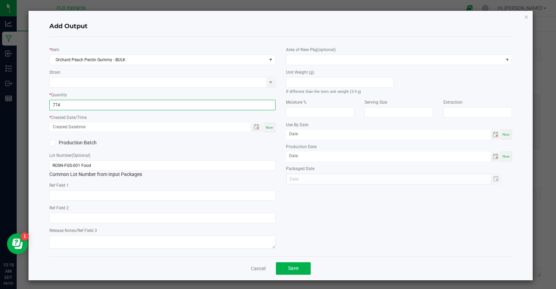
click at [272, 128] on div "Now" at bounding box center [269, 127] width 11 height 9
type input "774 ea"
type input "08/20/2025 10:19 AM"
type input "[DATE]"
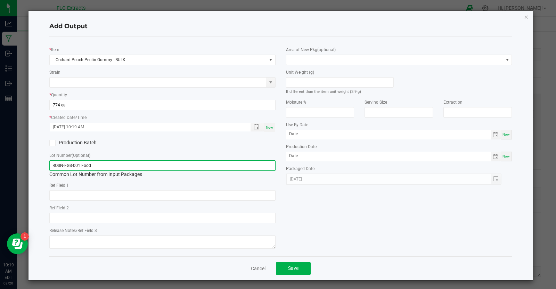
click at [111, 162] on input "ROSN-FGS-001 Food" at bounding box center [162, 165] width 226 height 10
type input "RG-OP-001"
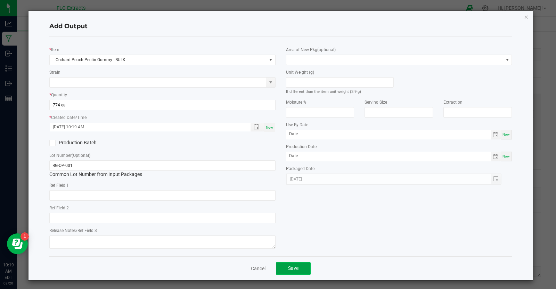
click at [303, 268] on button "Save" at bounding box center [293, 268] width 35 height 13
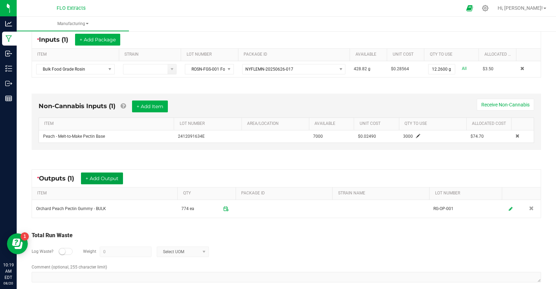
scroll to position [0, 0]
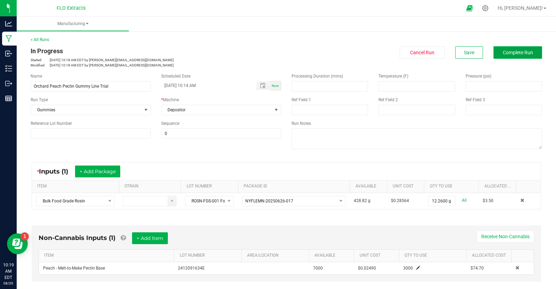
click at [529, 51] on span "Complete Run" at bounding box center [517, 53] width 30 height 6
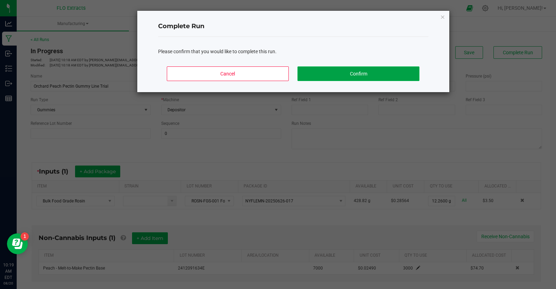
click at [360, 72] on button "Confirm" at bounding box center [358, 73] width 122 height 15
